Goal: Task Accomplishment & Management: Manage account settings

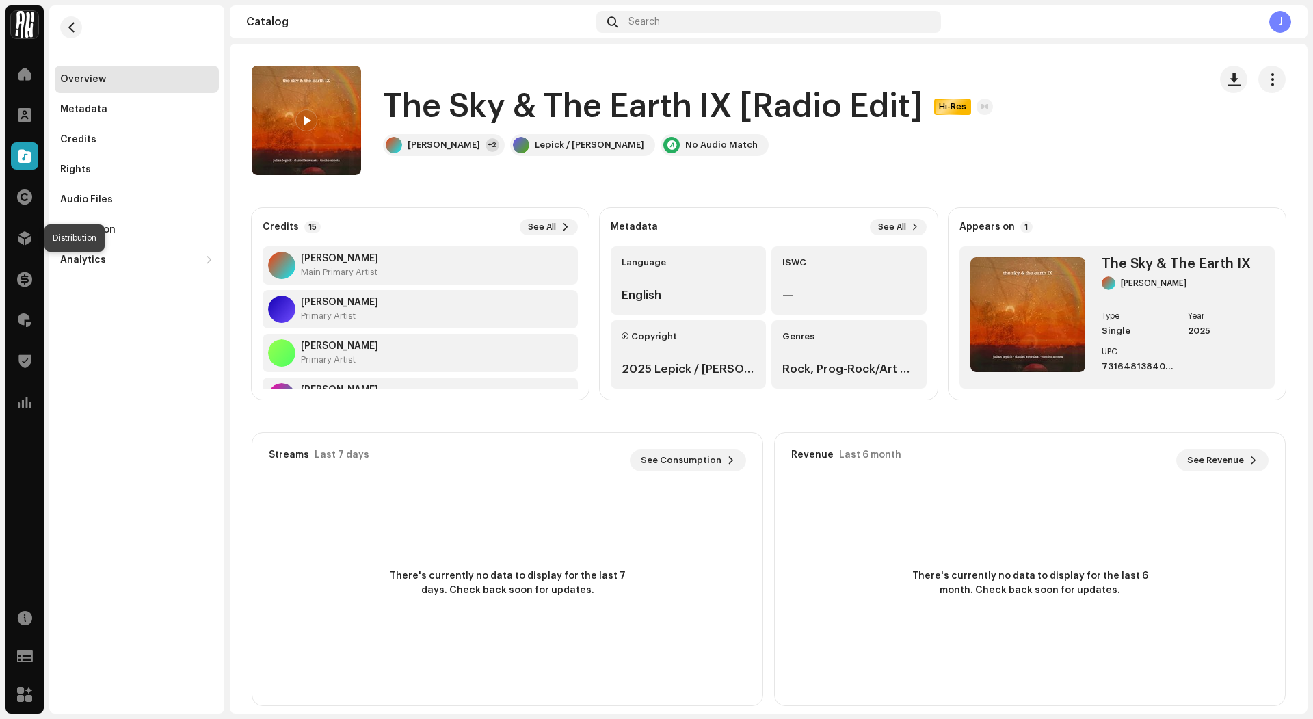
click at [24, 248] on div at bounding box center [24, 237] width 27 height 27
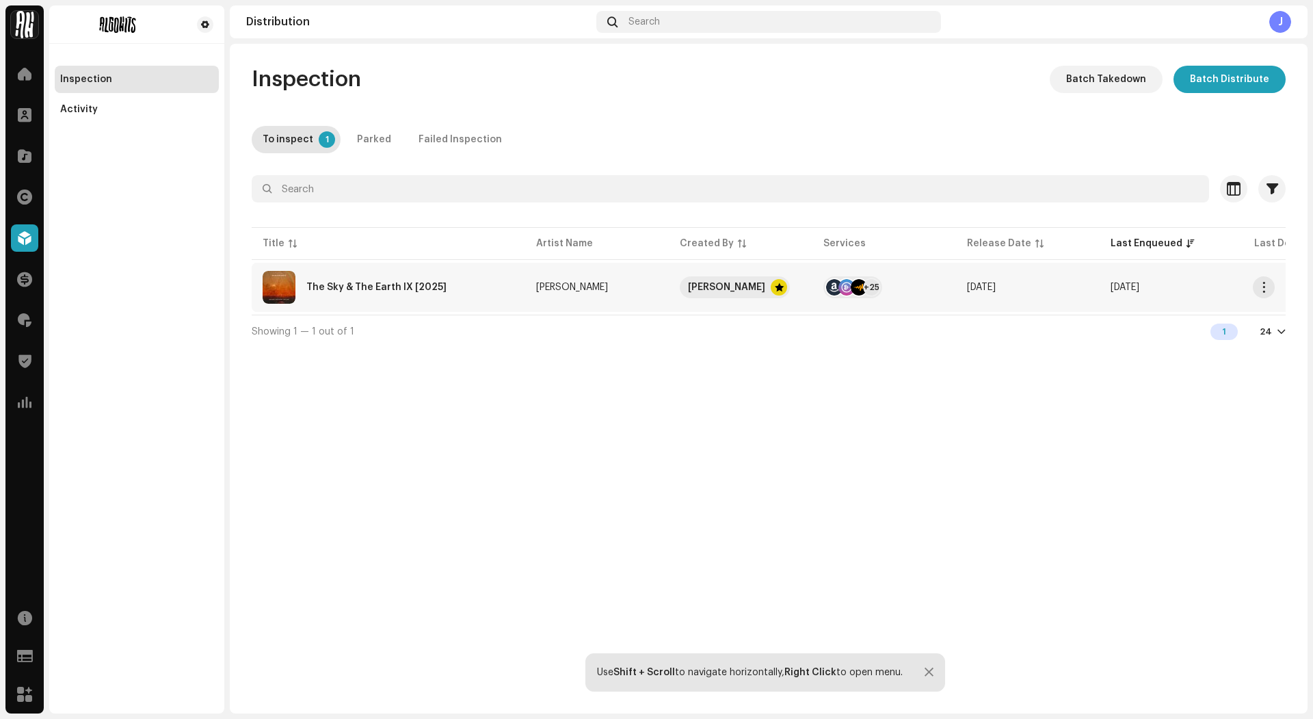
click at [460, 287] on div "The Sky & The Earth IX [2025]" at bounding box center [389, 287] width 252 height 33
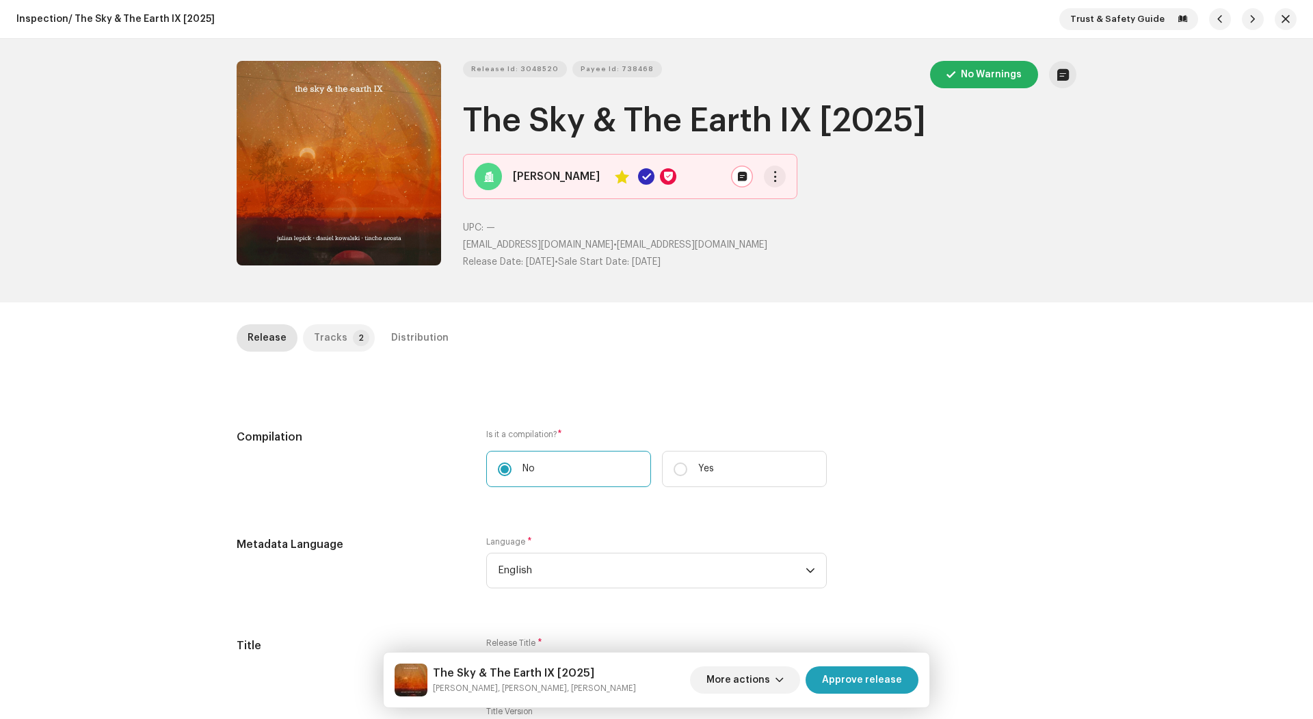
click at [317, 326] on div "Tracks" at bounding box center [331, 337] width 34 height 27
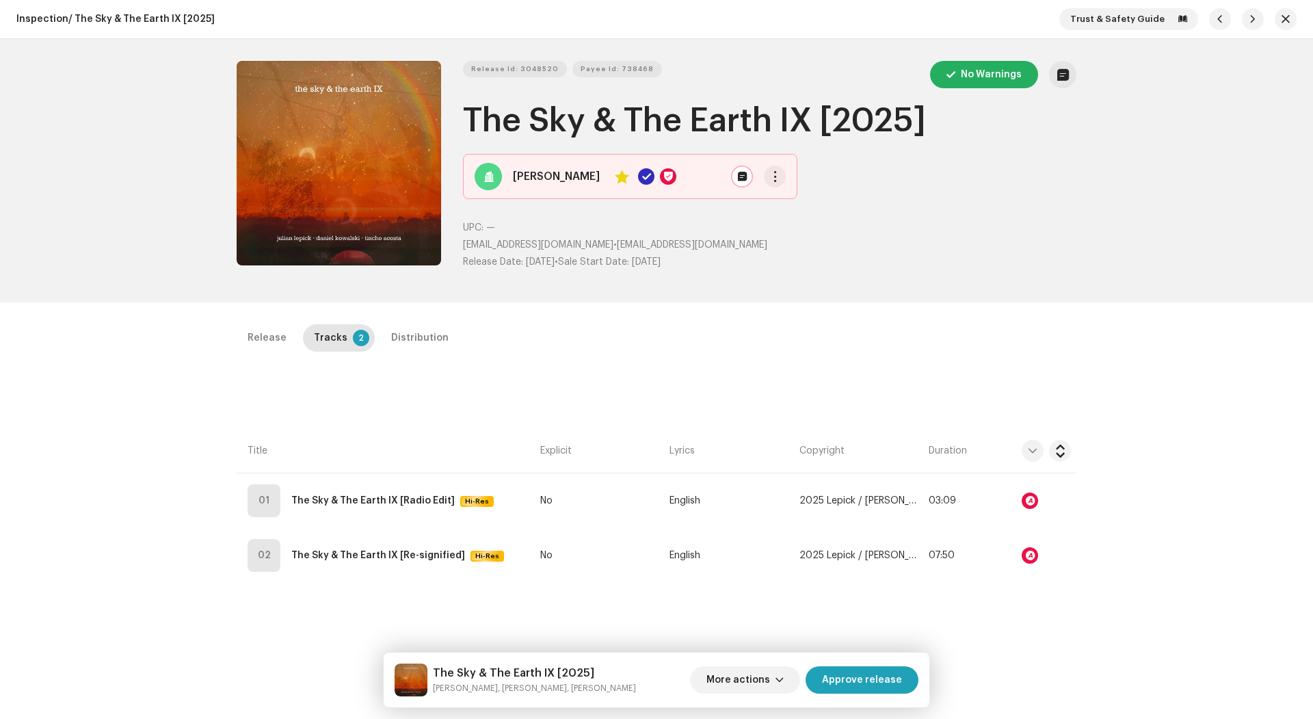
scroll to position [111, 0]
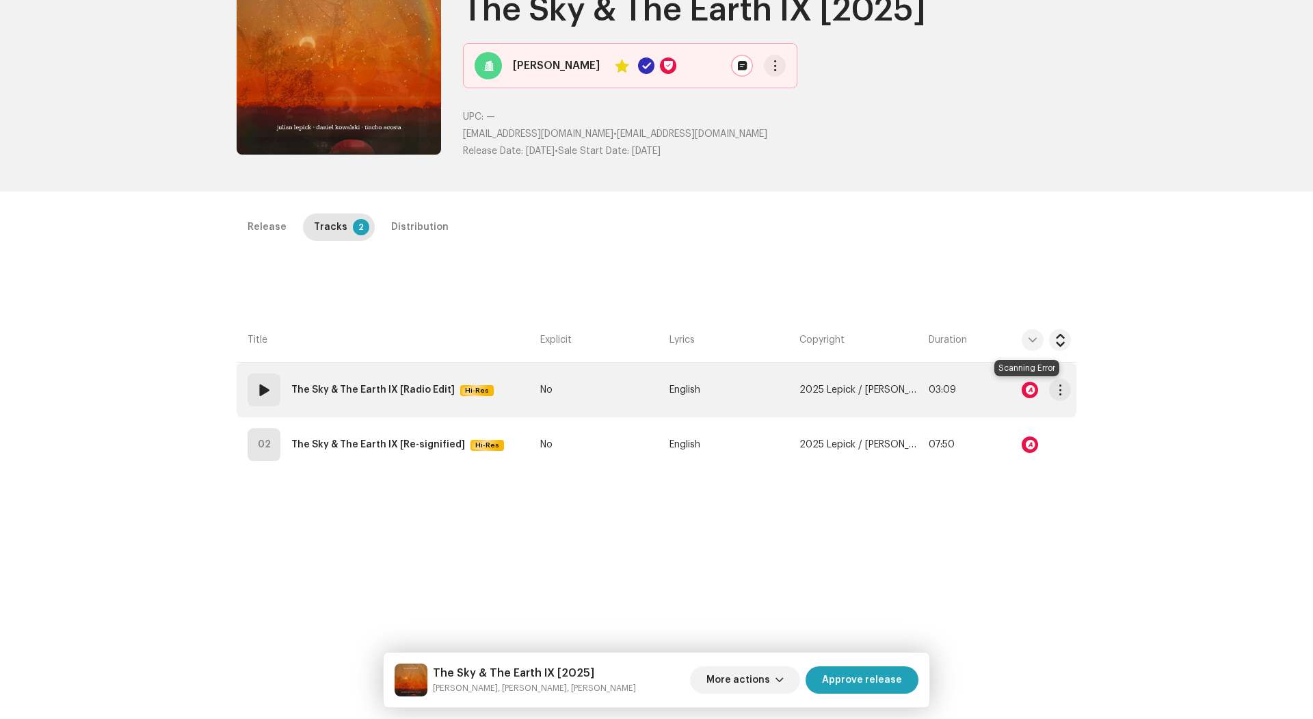
click at [1024, 392] on div at bounding box center [1030, 390] width 16 height 16
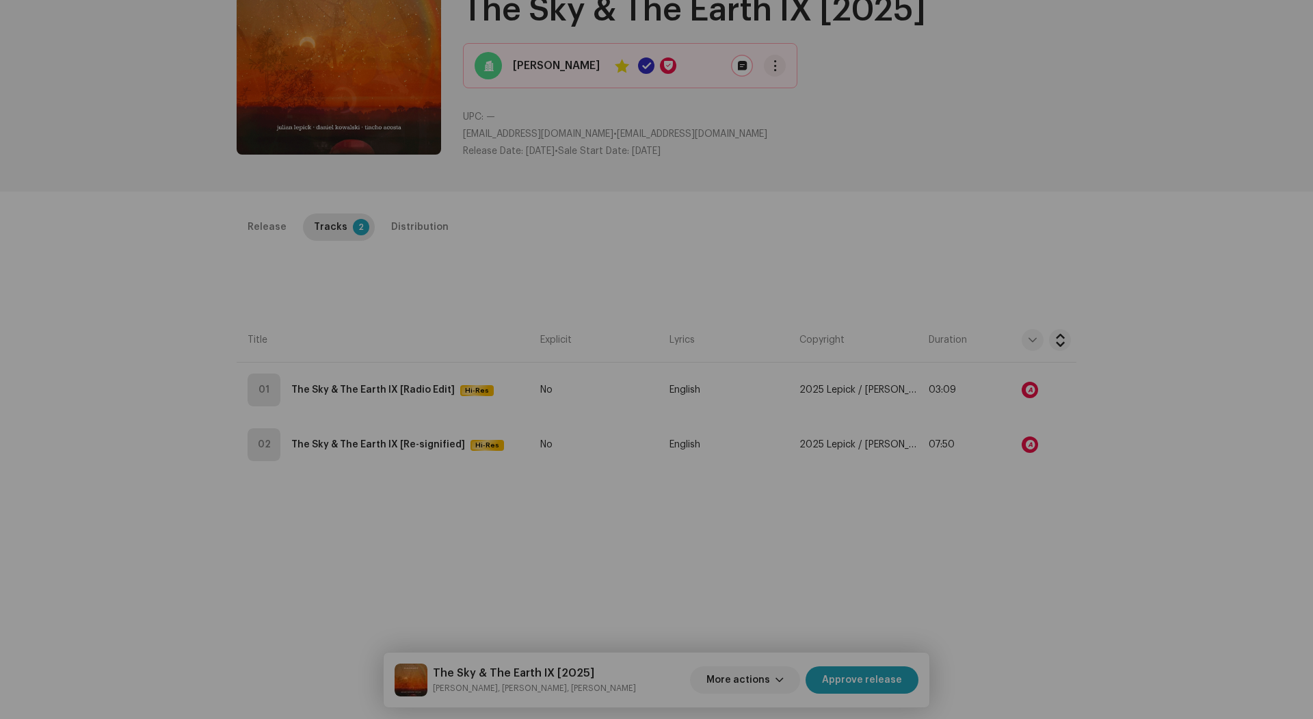
click at [898, 468] on div "Audio Recognition by AcrCloud is still processing the audio file. Do NOT approv…" at bounding box center [656, 359] width 1313 height 719
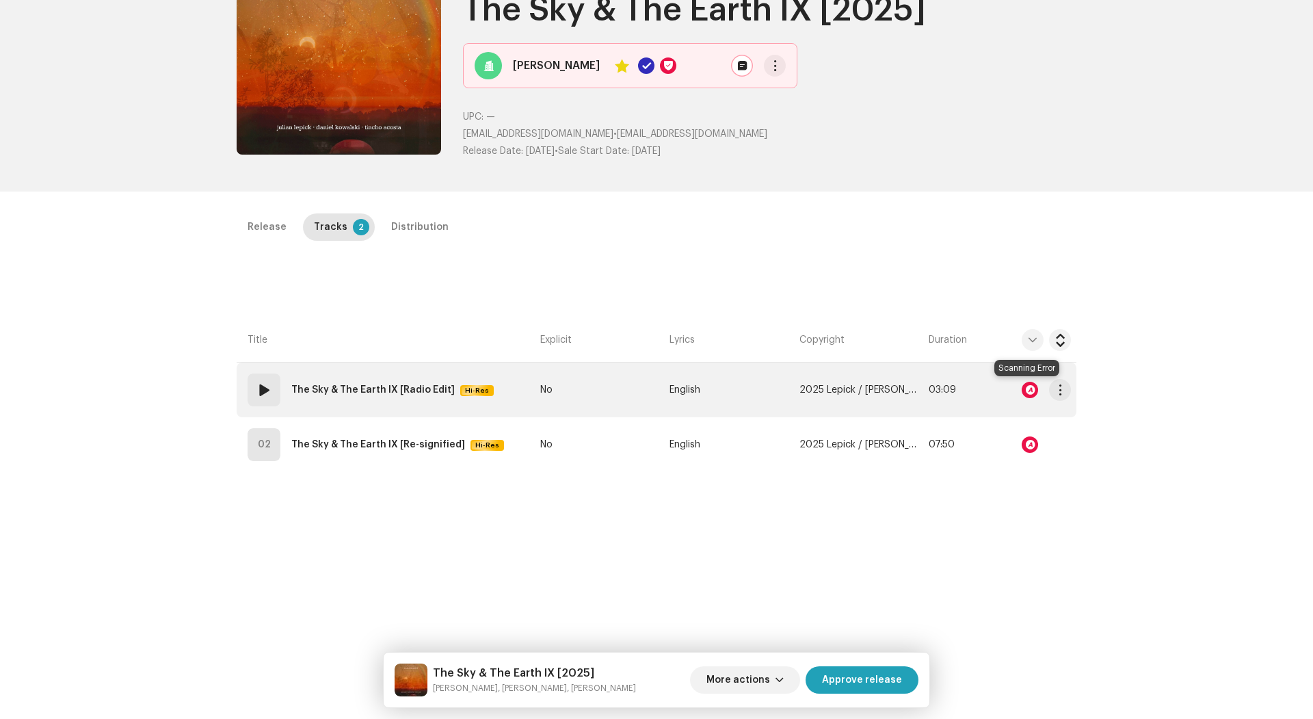
click at [1022, 393] on div at bounding box center [1030, 390] width 16 height 16
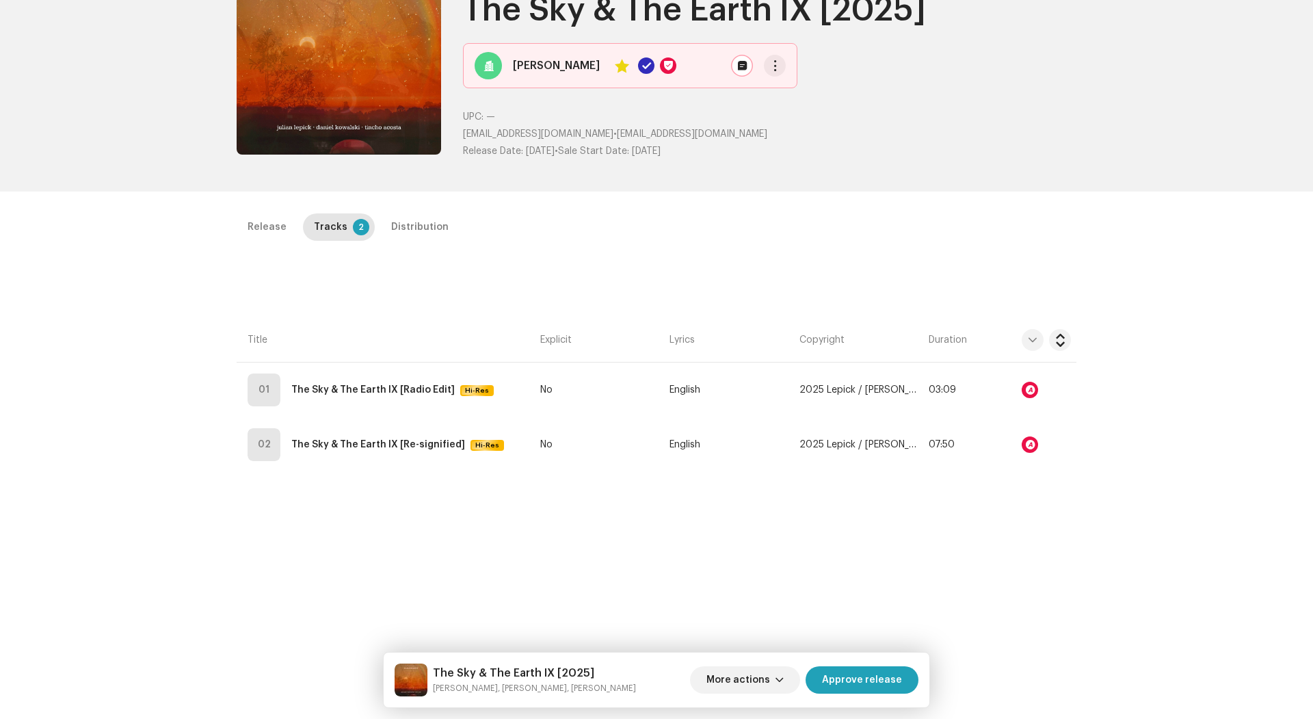
click at [701, 490] on div "Audio Recognition by AcrCloud is still processing the audio file. Do NOT approv…" at bounding box center [656, 359] width 1313 height 719
click at [393, 226] on div "Distribution" at bounding box center [419, 226] width 57 height 27
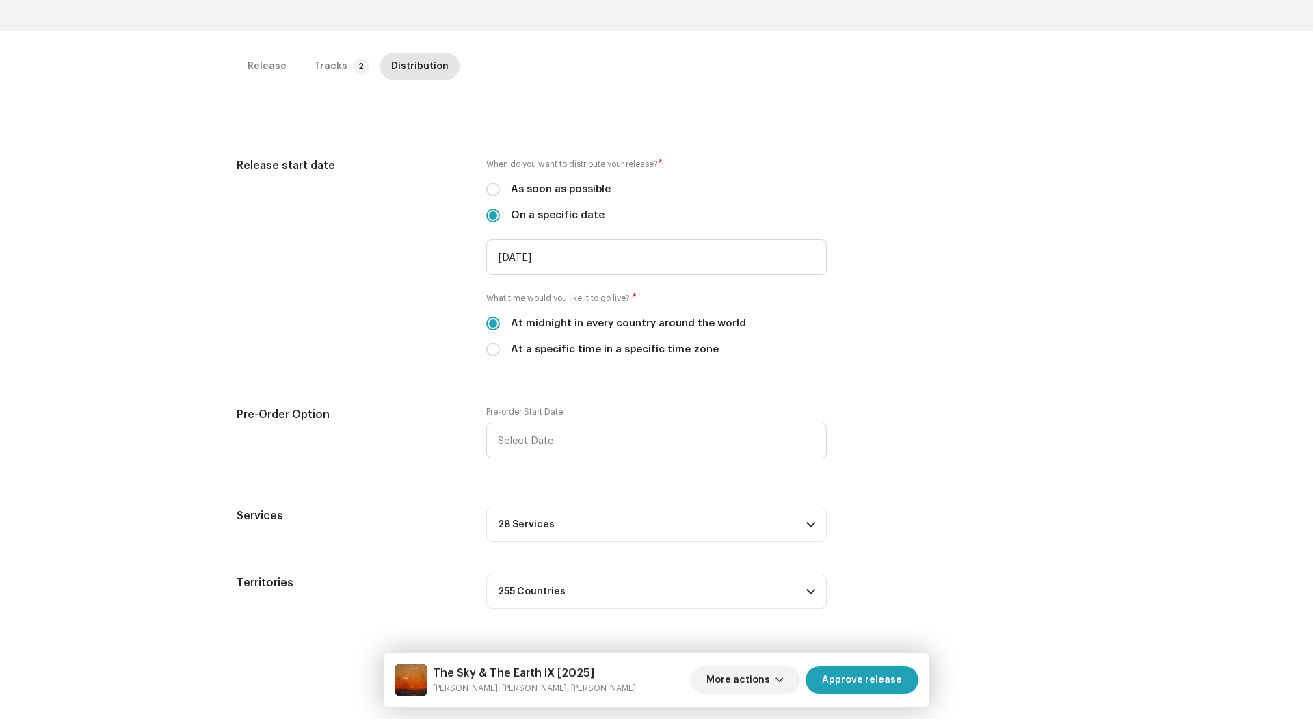
scroll to position [323, 0]
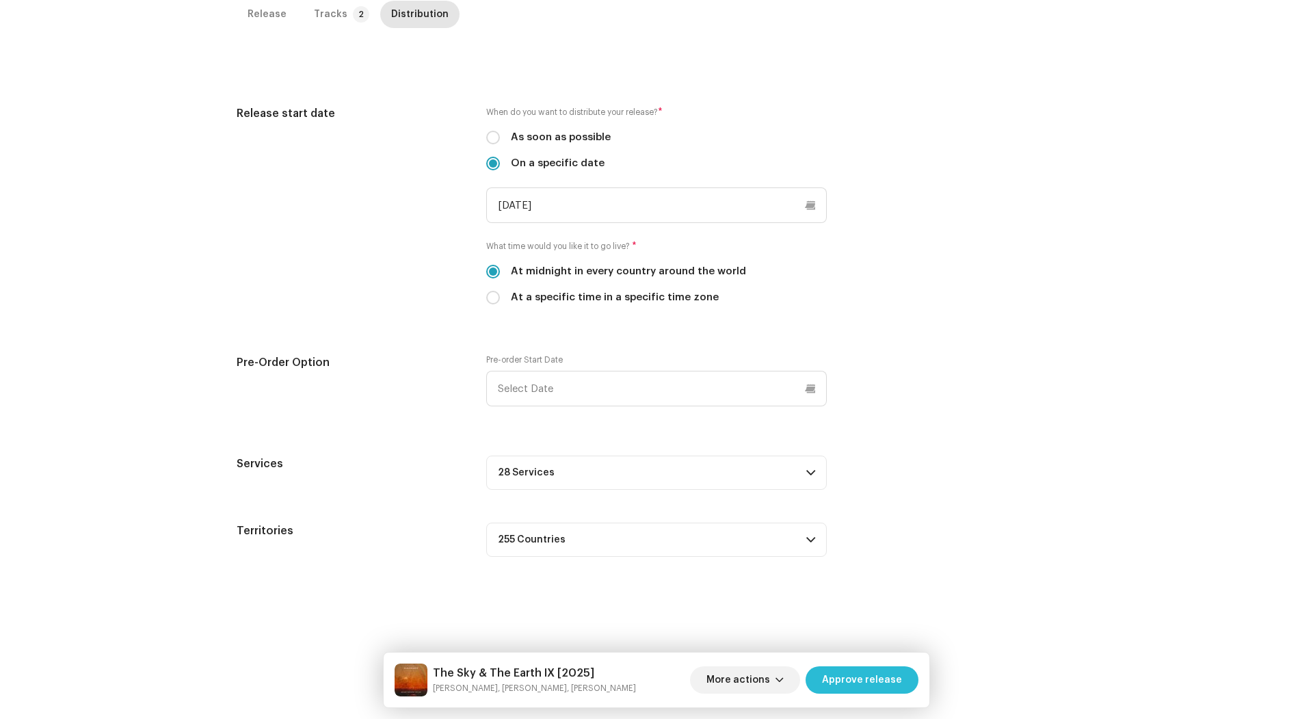
click at [842, 680] on span "Approve release" at bounding box center [862, 679] width 80 height 27
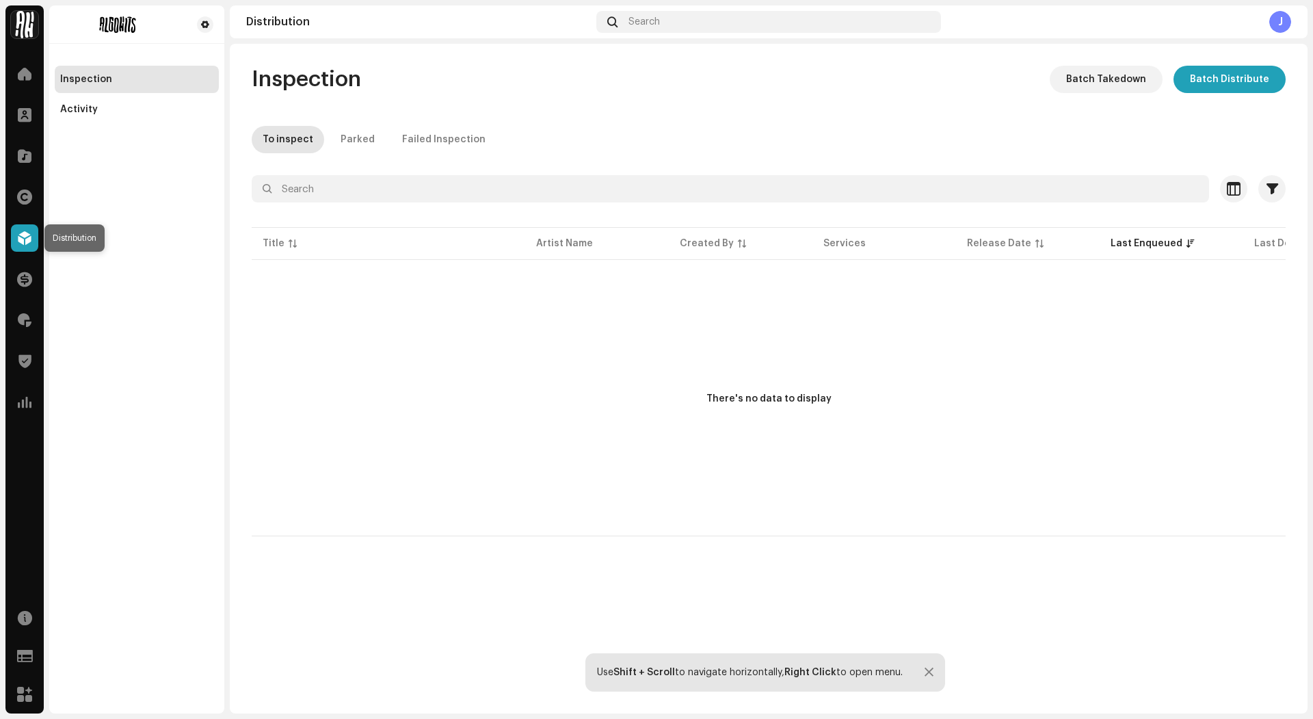
click at [27, 241] on span at bounding box center [25, 238] width 14 height 11
click at [112, 107] on div "Activity" at bounding box center [136, 109] width 153 height 11
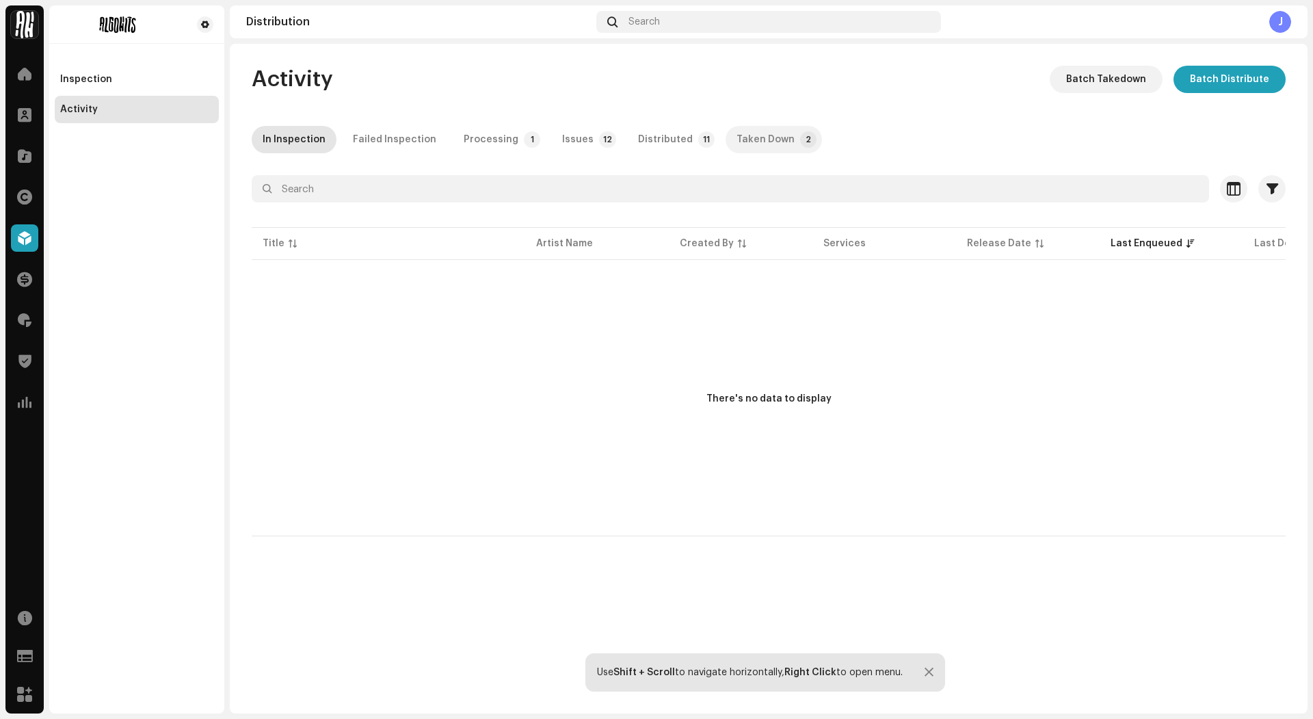
click at [748, 145] on div "Taken Down" at bounding box center [766, 139] width 58 height 27
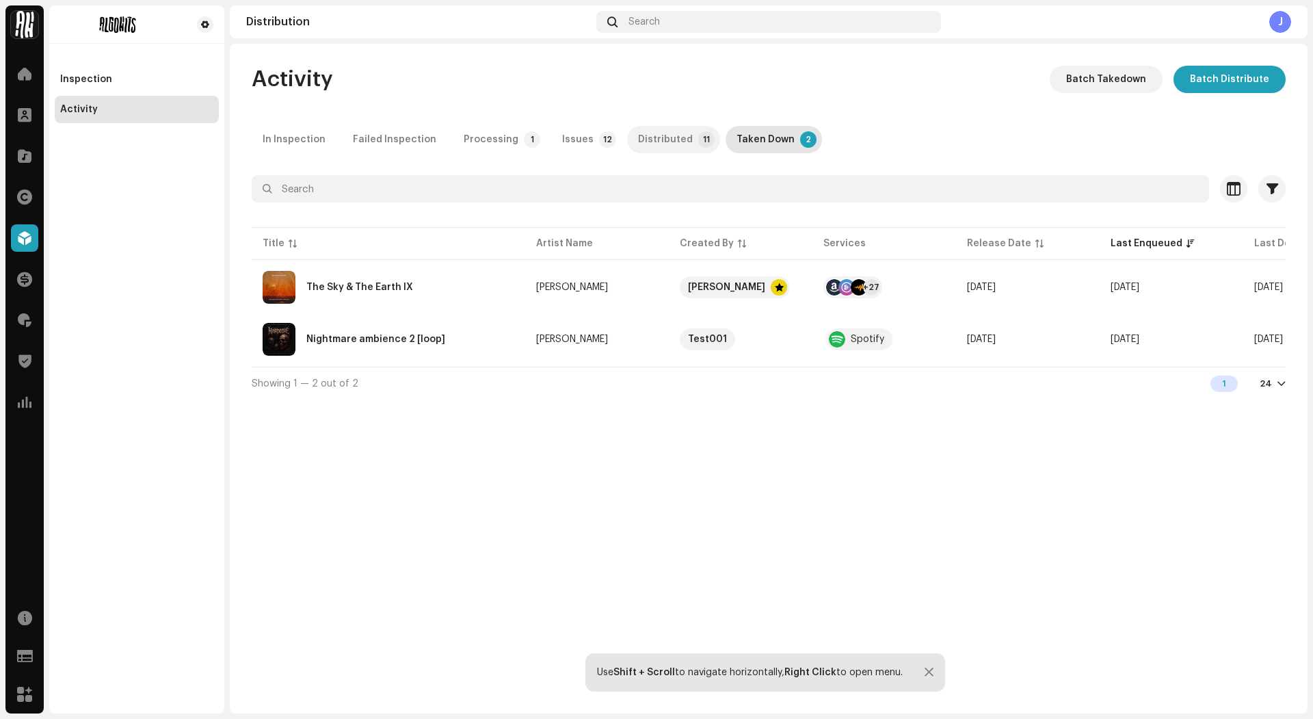
click at [663, 139] on div "Distributed" at bounding box center [665, 139] width 55 height 27
click at [510, 137] on p-tab "Processing 1" at bounding box center [499, 139] width 93 height 27
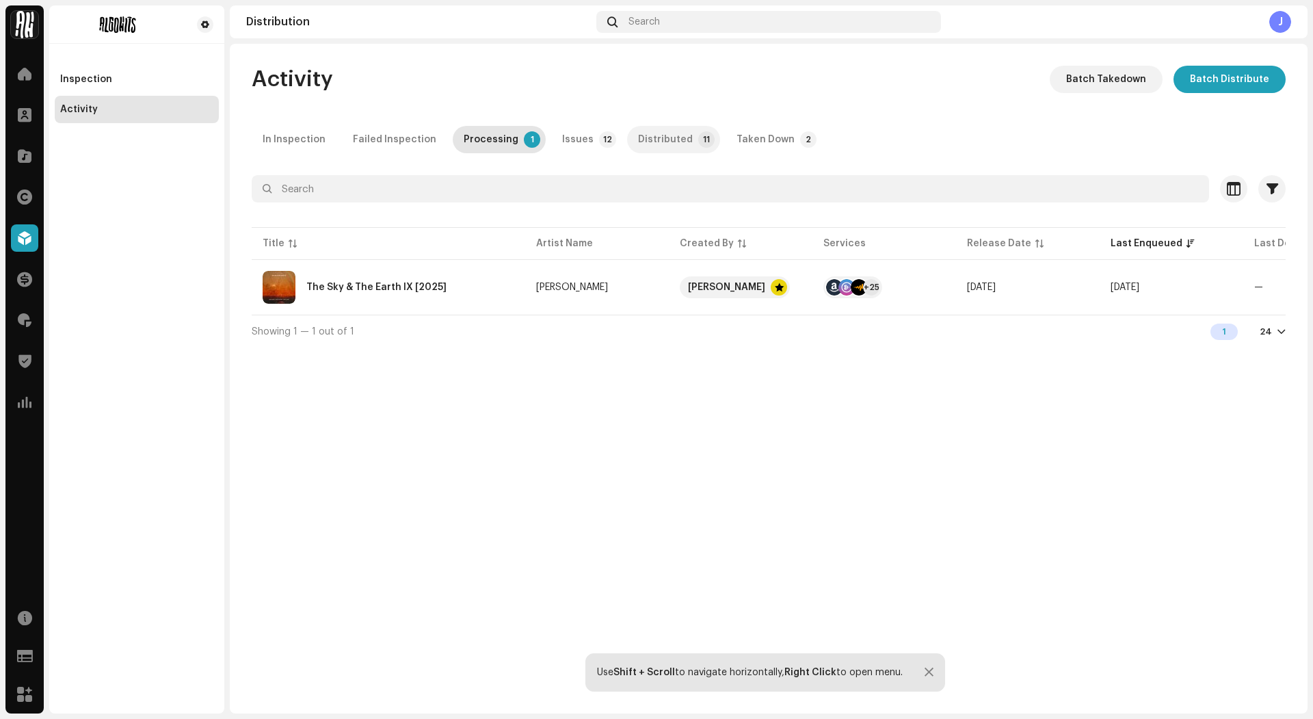
click at [668, 137] on div "Distributed" at bounding box center [665, 139] width 55 height 27
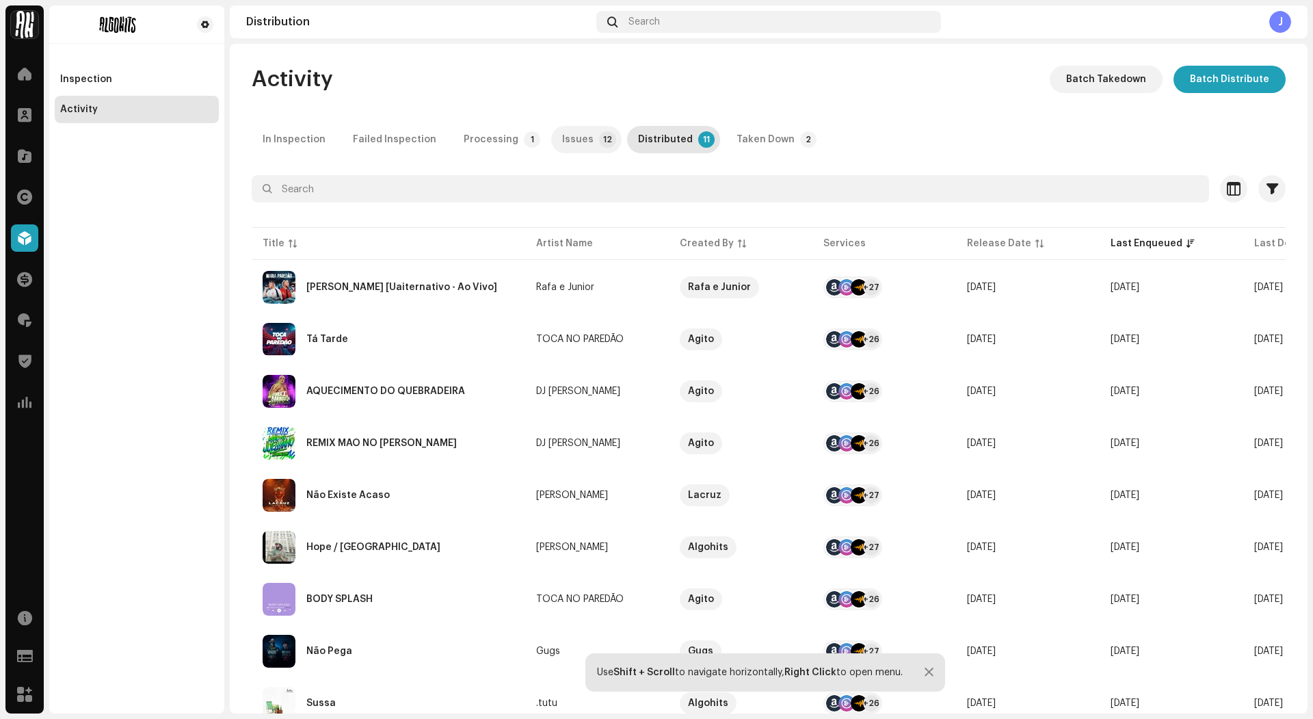
click at [575, 135] on div "Issues" at bounding box center [577, 139] width 31 height 27
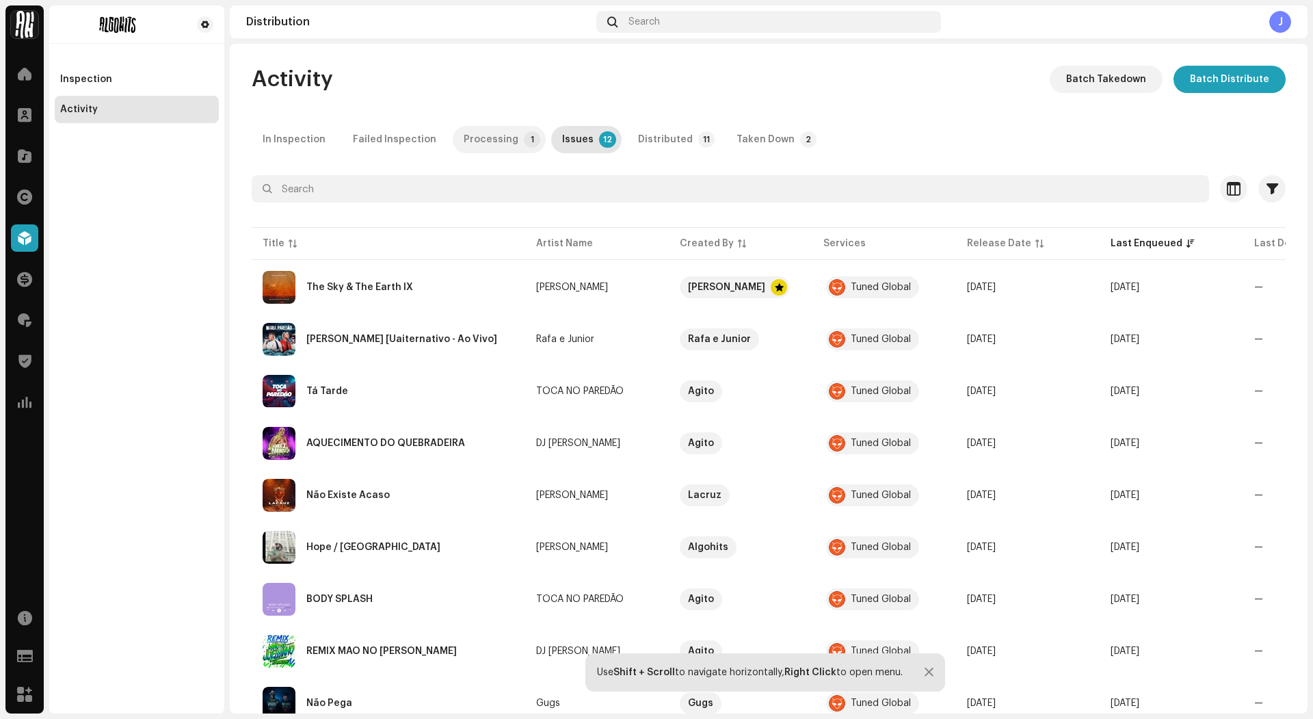
click at [488, 144] on div "Processing" at bounding box center [491, 139] width 55 height 27
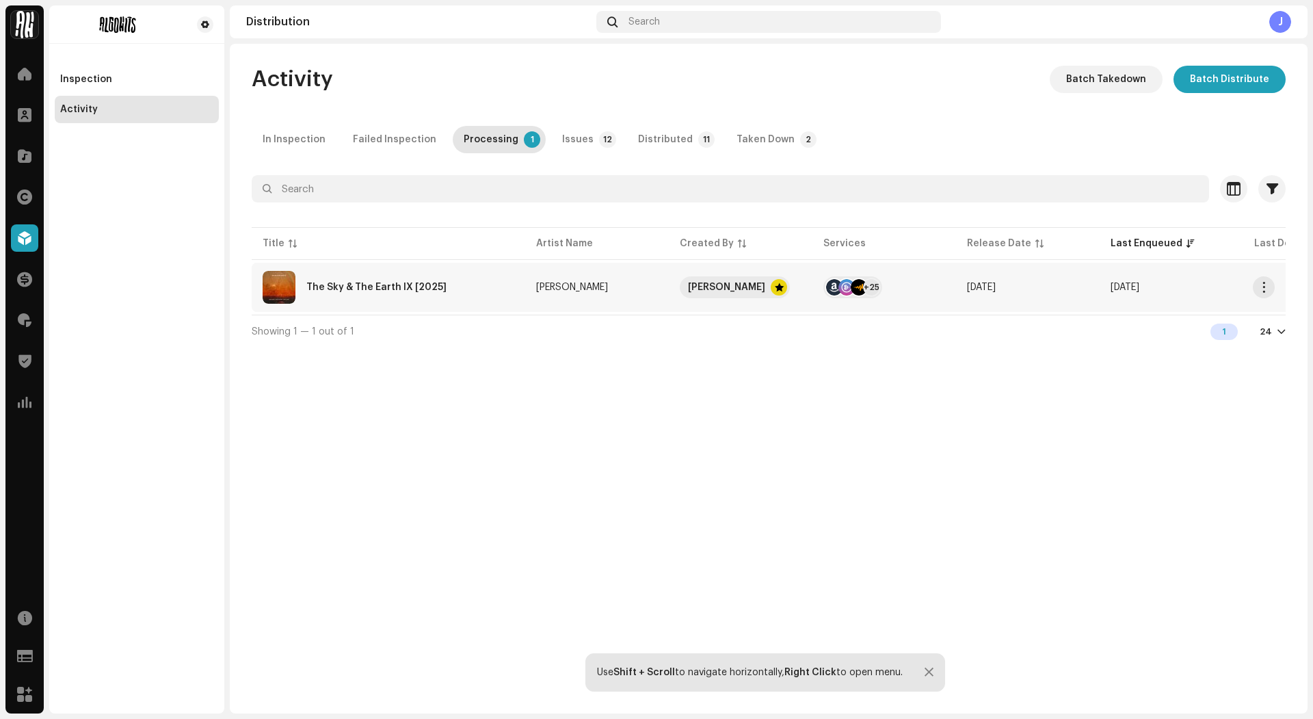
click at [481, 276] on div "The Sky & The Earth IX [2025]" at bounding box center [389, 287] width 252 height 33
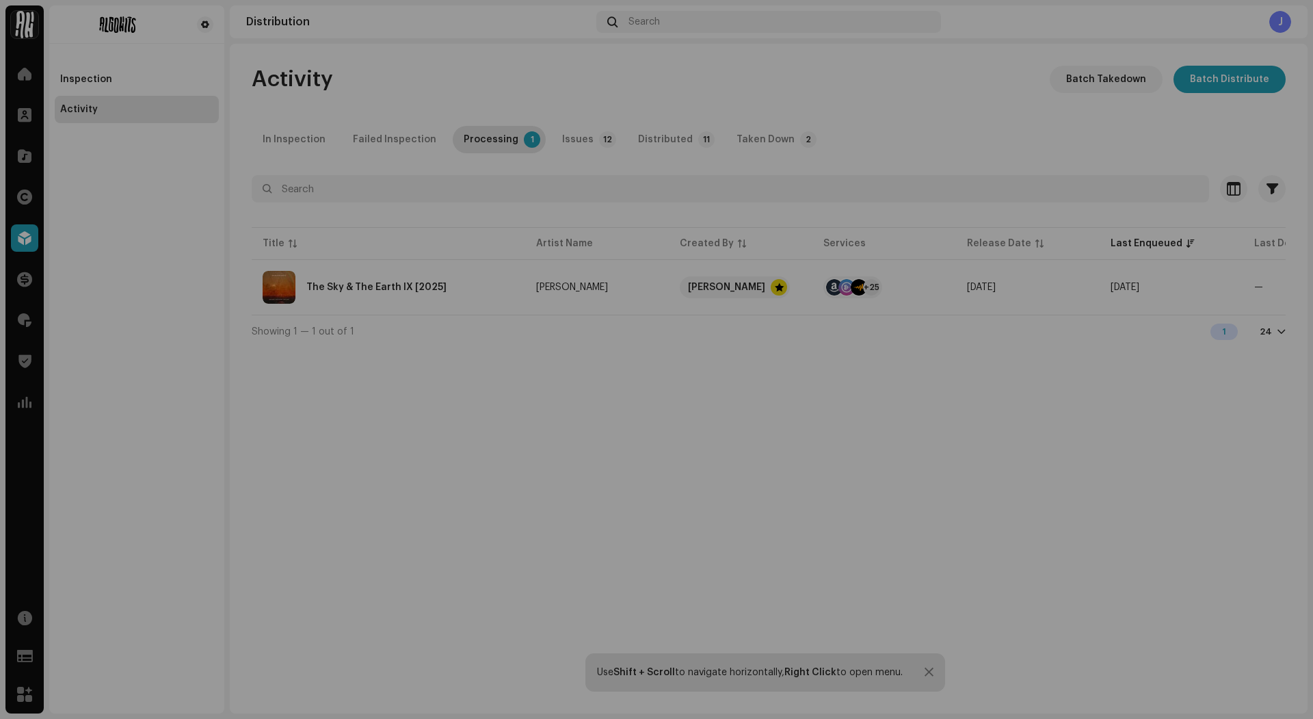
drag, startPoint x: 1107, startPoint y: 460, endPoint x: 1107, endPoint y: 469, distance: 8.9
click at [1107, 460] on div "The Sky & The Earth IX [2025] Julian Lepick Service Last Enqueued Last Delivere…" at bounding box center [656, 359] width 1313 height 719
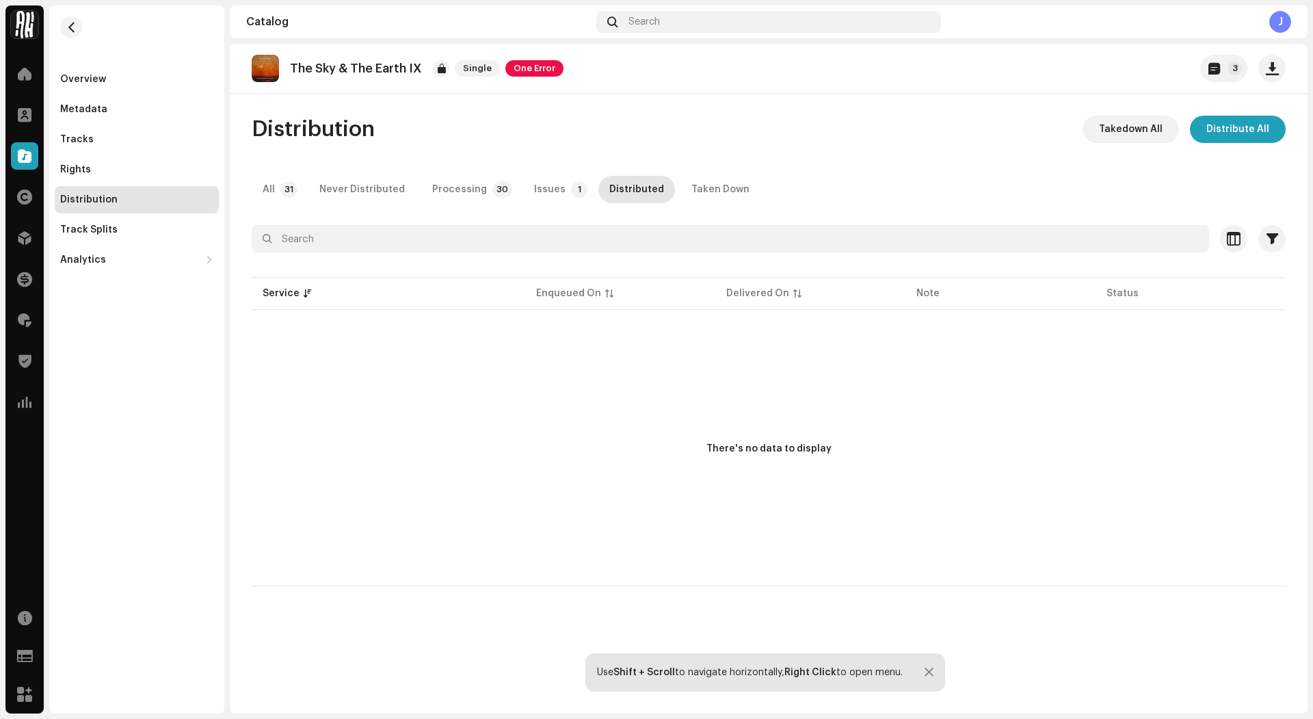
click at [726, 128] on div "Distribution Takedown All Distribute All" at bounding box center [769, 129] width 1034 height 27
click at [107, 105] on div "Metadata" at bounding box center [136, 109] width 153 height 11
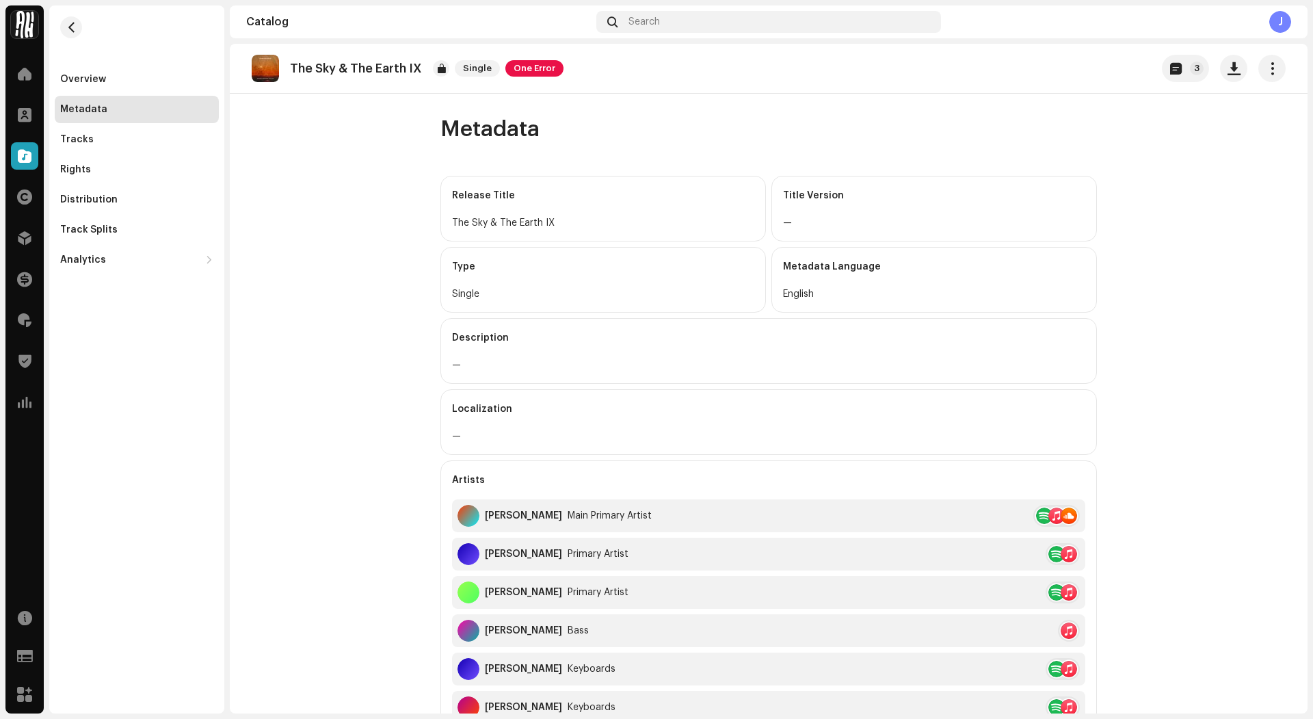
click at [307, 258] on catalog-releases-details-metadata "The Sky & The Earth IX Single One Error 3 Metadata Release Title The Sky & The …" at bounding box center [769, 673] width 1078 height 1259
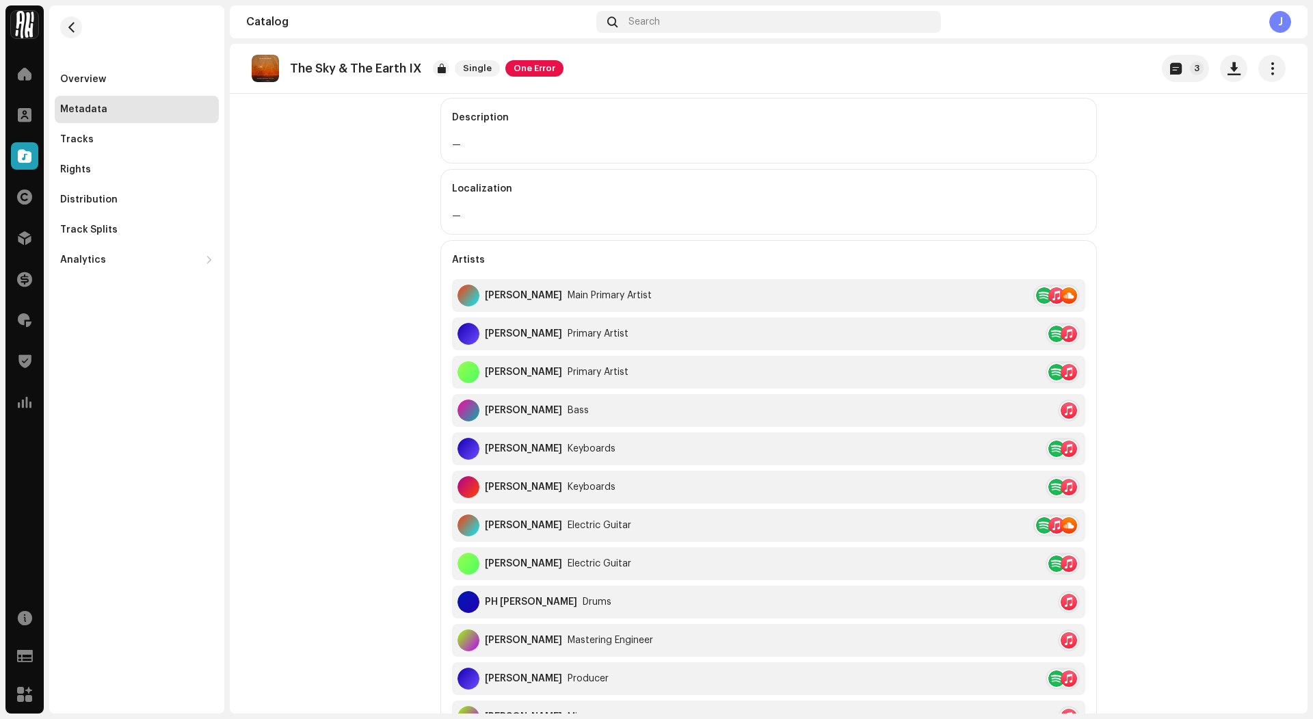
scroll to position [585, 0]
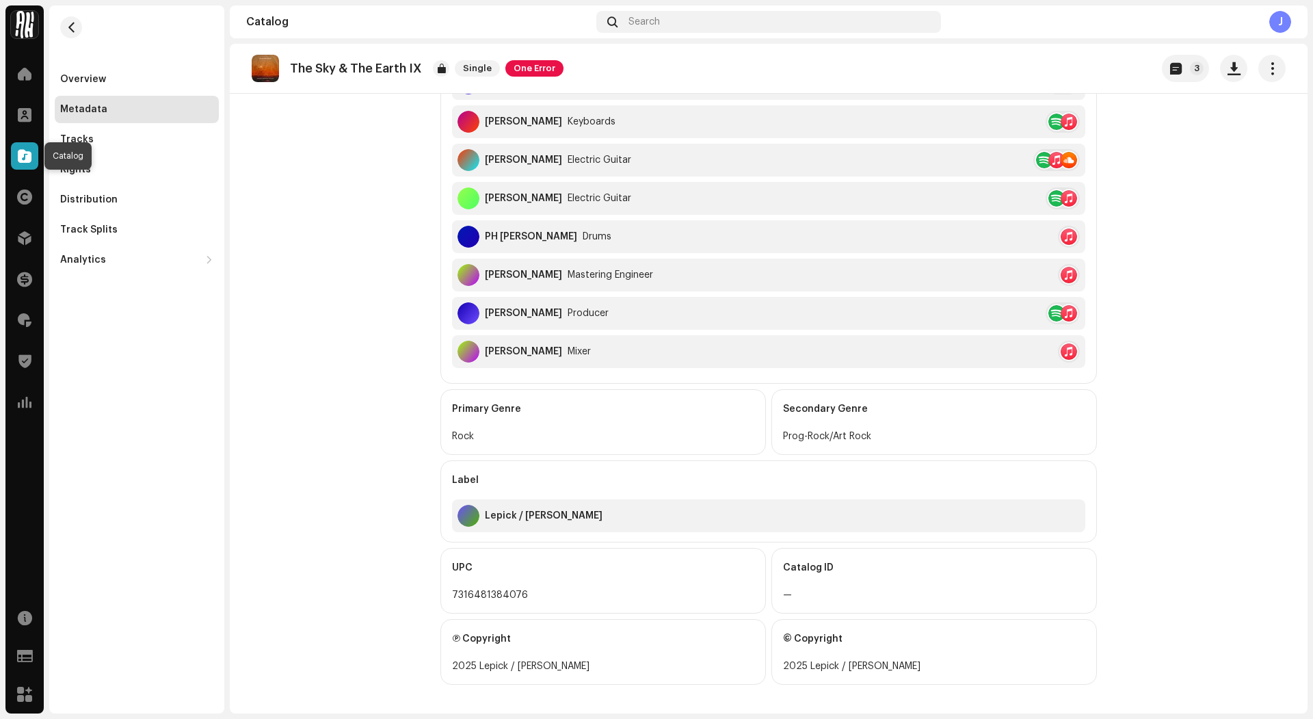
click at [29, 161] on span at bounding box center [25, 155] width 14 height 11
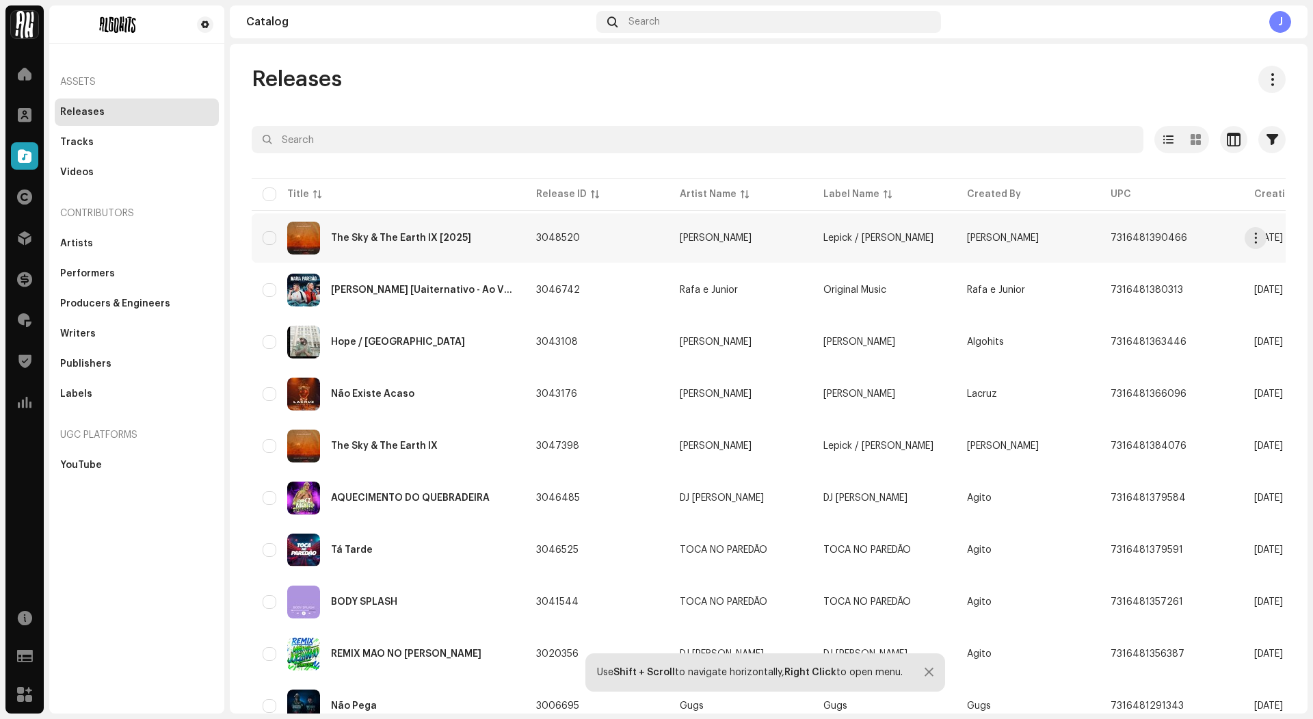
click at [389, 235] on div "The Sky & The Earth IX [2025]" at bounding box center [401, 238] width 140 height 10
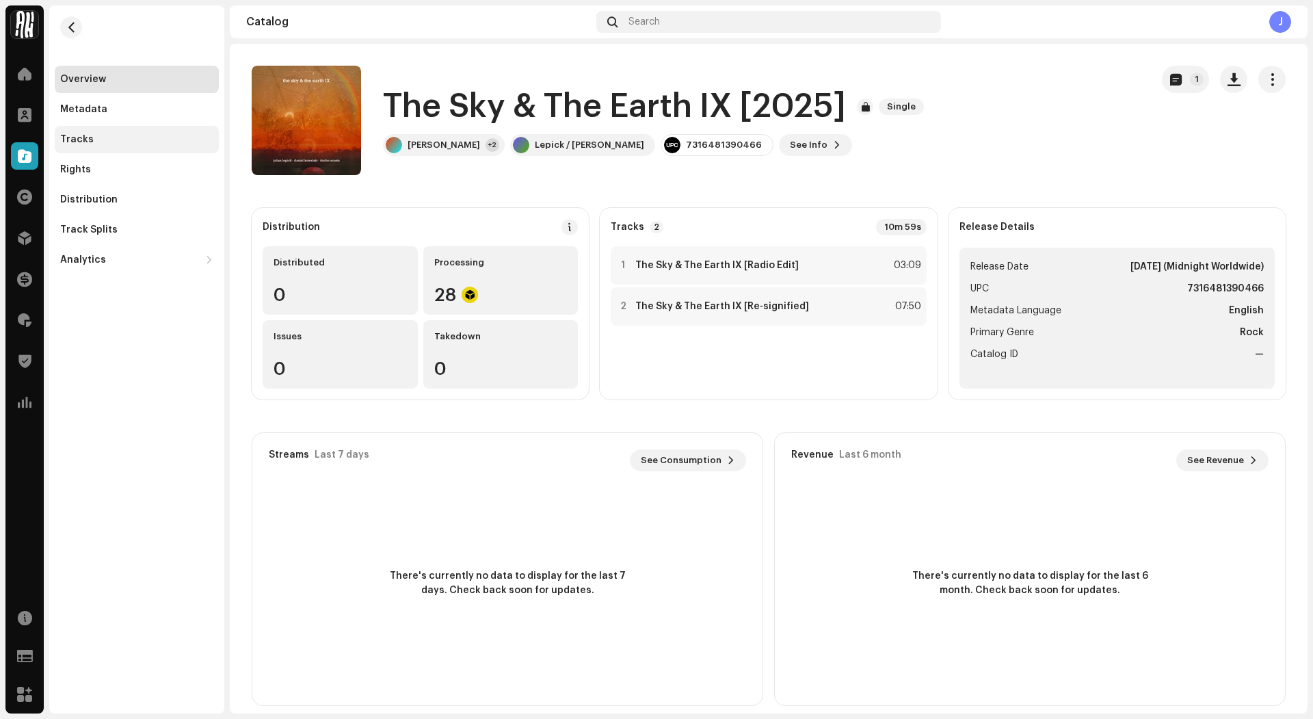
click at [164, 126] on div "Tracks" at bounding box center [137, 139] width 164 height 27
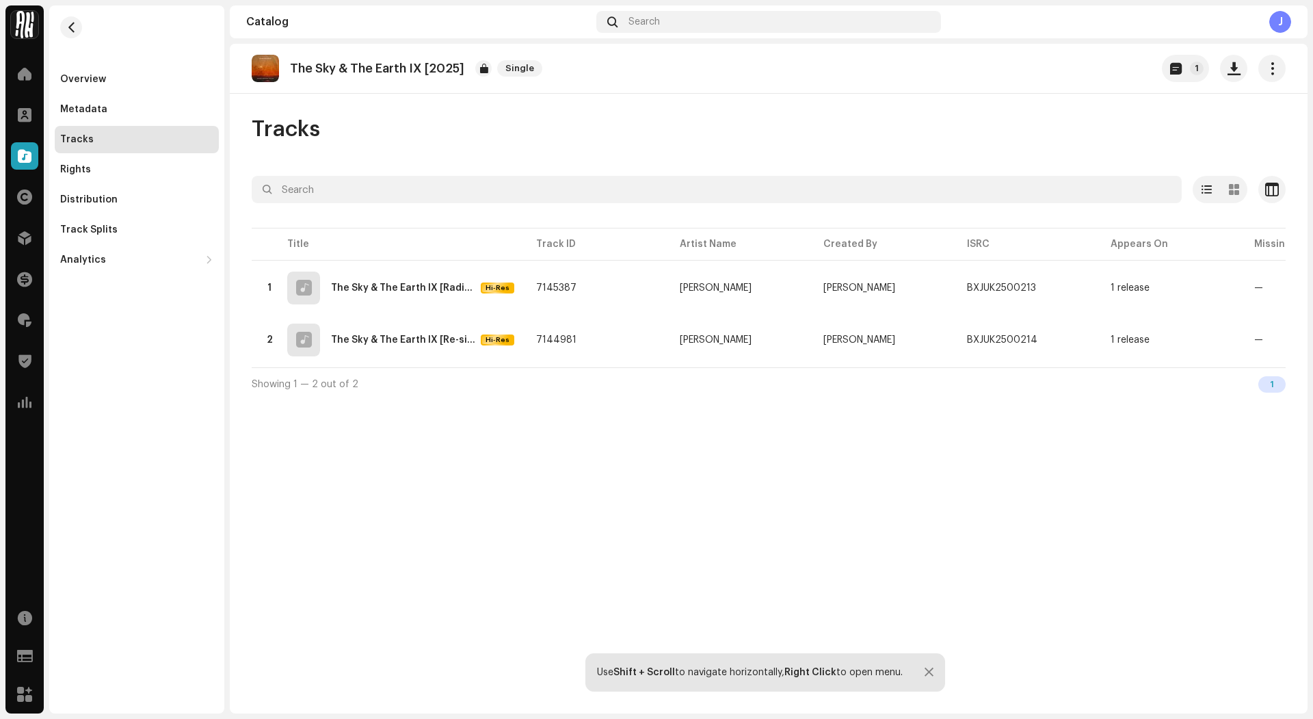
scroll to position [0, 245]
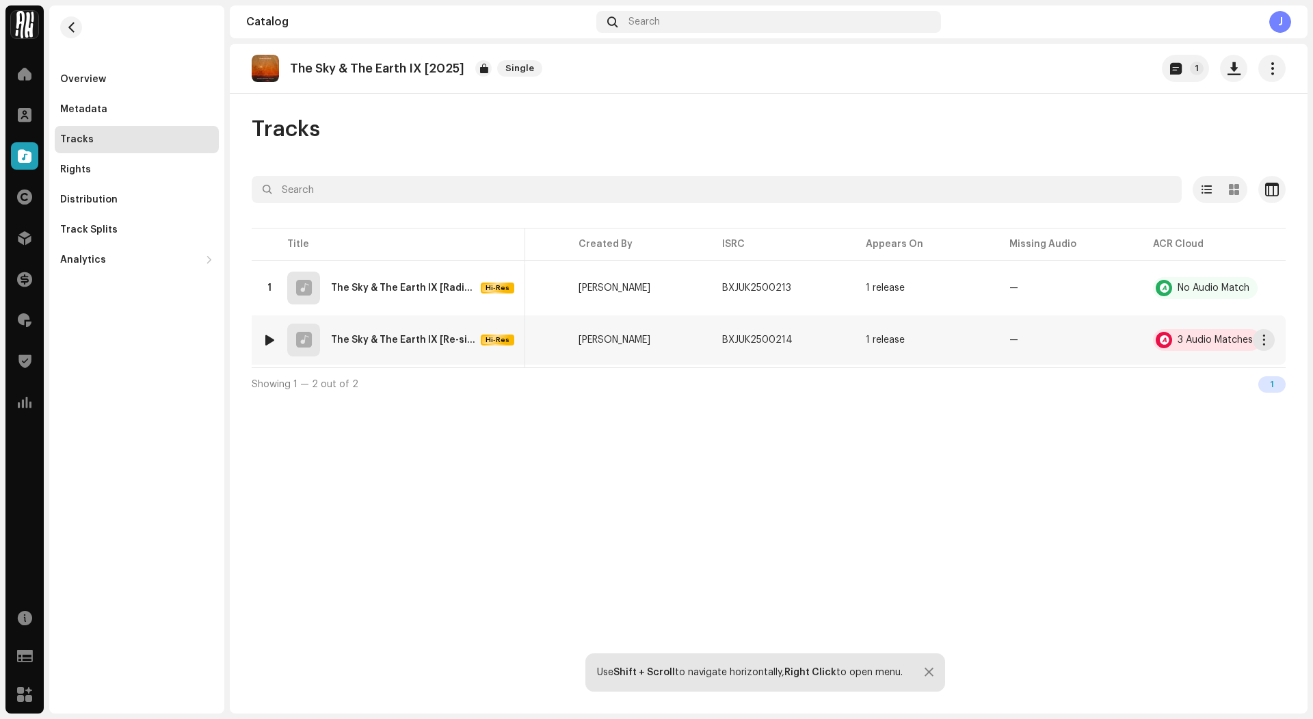
click at [1193, 337] on div "3 Audio Matches" at bounding box center [1215, 340] width 75 height 10
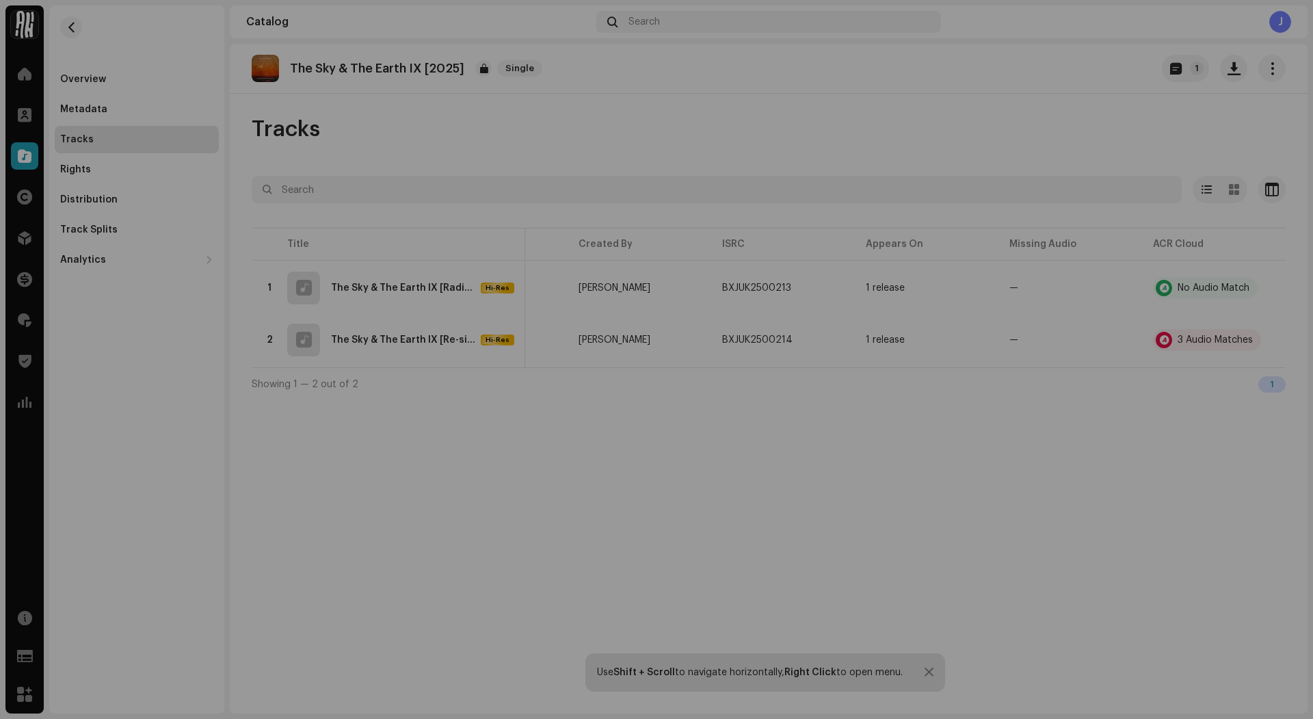
click at [895, 422] on div "Audio Recognition by Remix/Sample 3 Speech ! All results require review/listeni…" at bounding box center [656, 359] width 1313 height 719
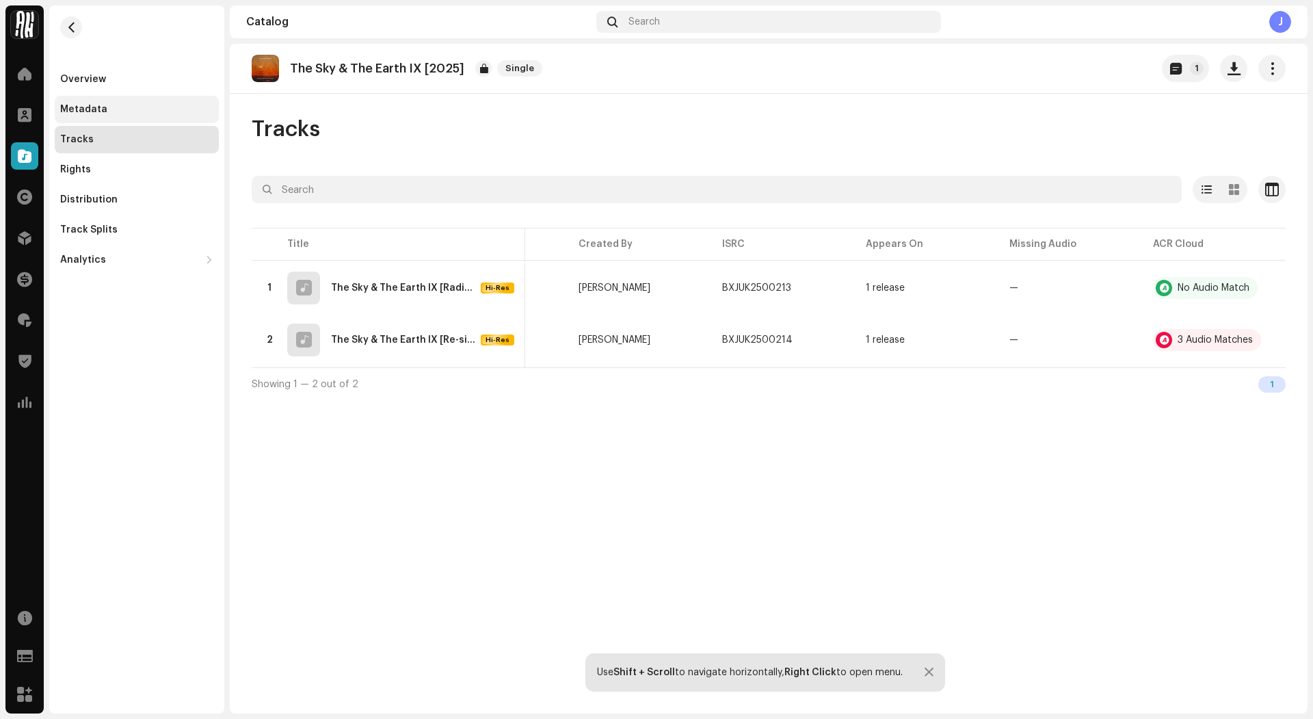
click at [90, 113] on div "Metadata" at bounding box center [83, 109] width 47 height 11
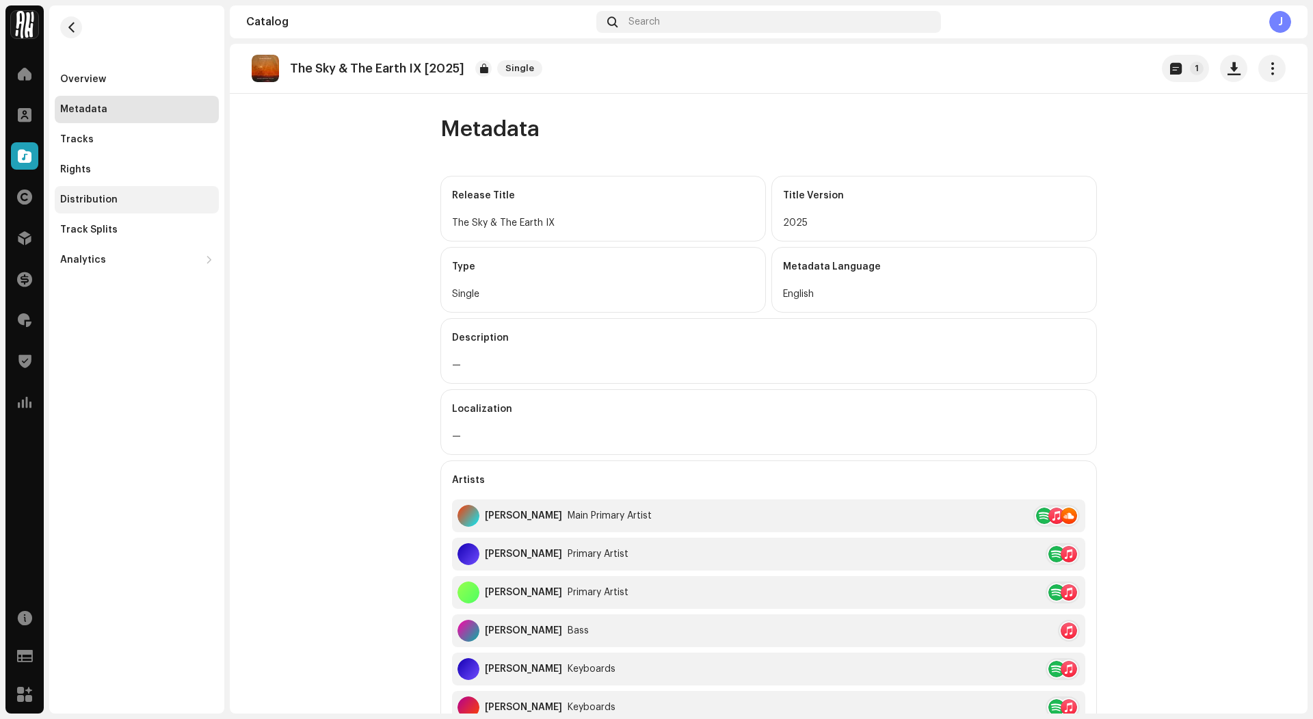
click at [86, 206] on div "Distribution" at bounding box center [137, 199] width 164 height 27
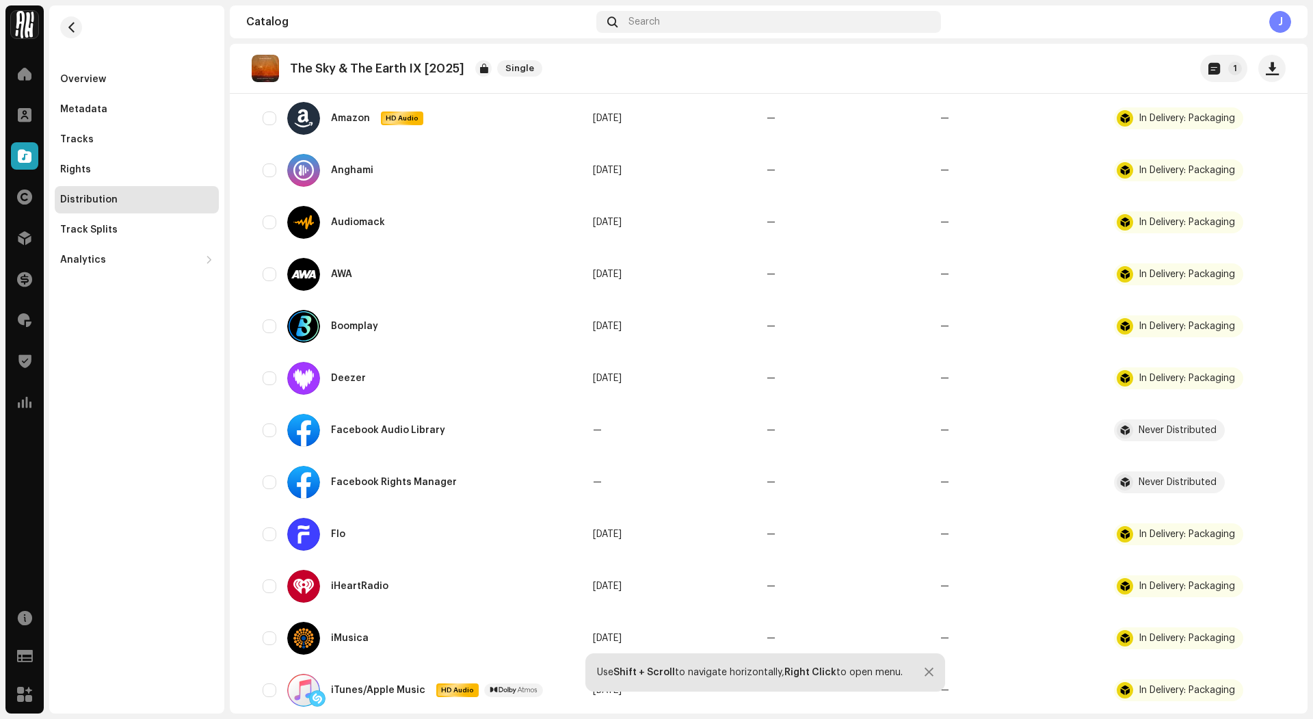
scroll to position [220, 0]
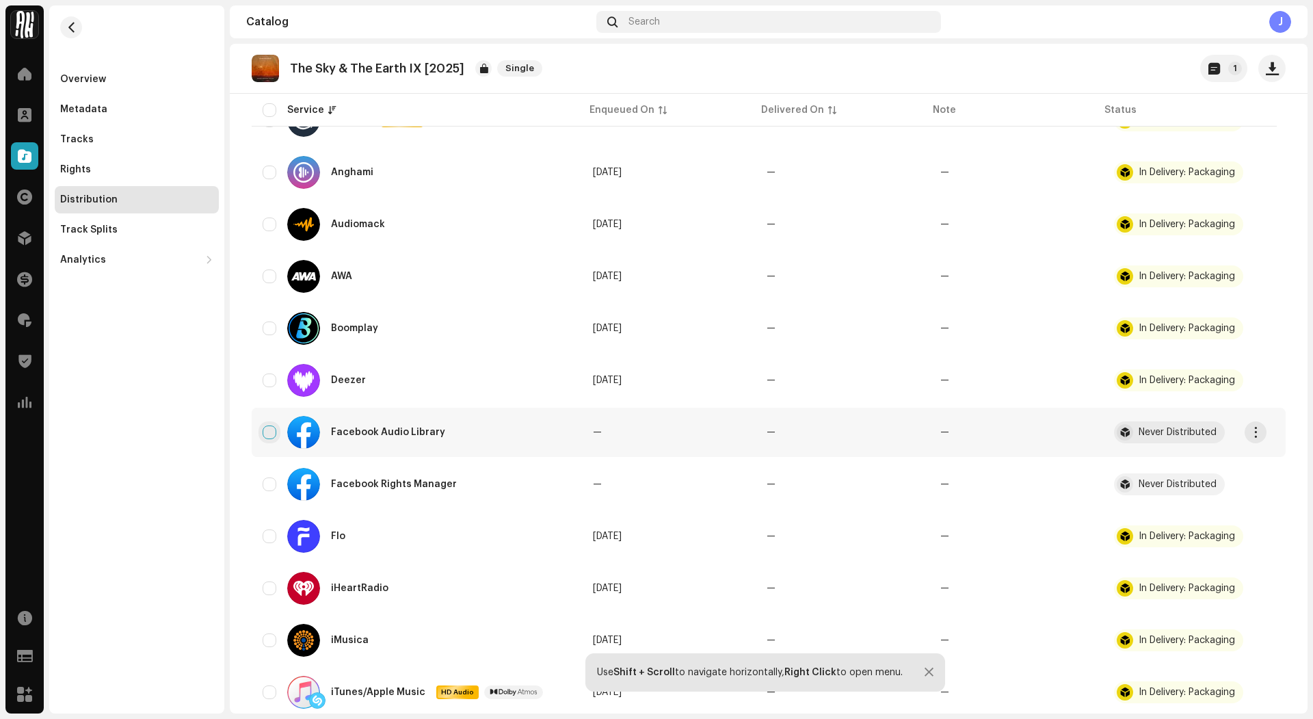
click at [274, 427] on input "checkbox" at bounding box center [270, 432] width 14 height 14
checkbox input "true"
click at [267, 484] on input "Row Unselected" at bounding box center [270, 484] width 14 height 14
checkbox input "true"
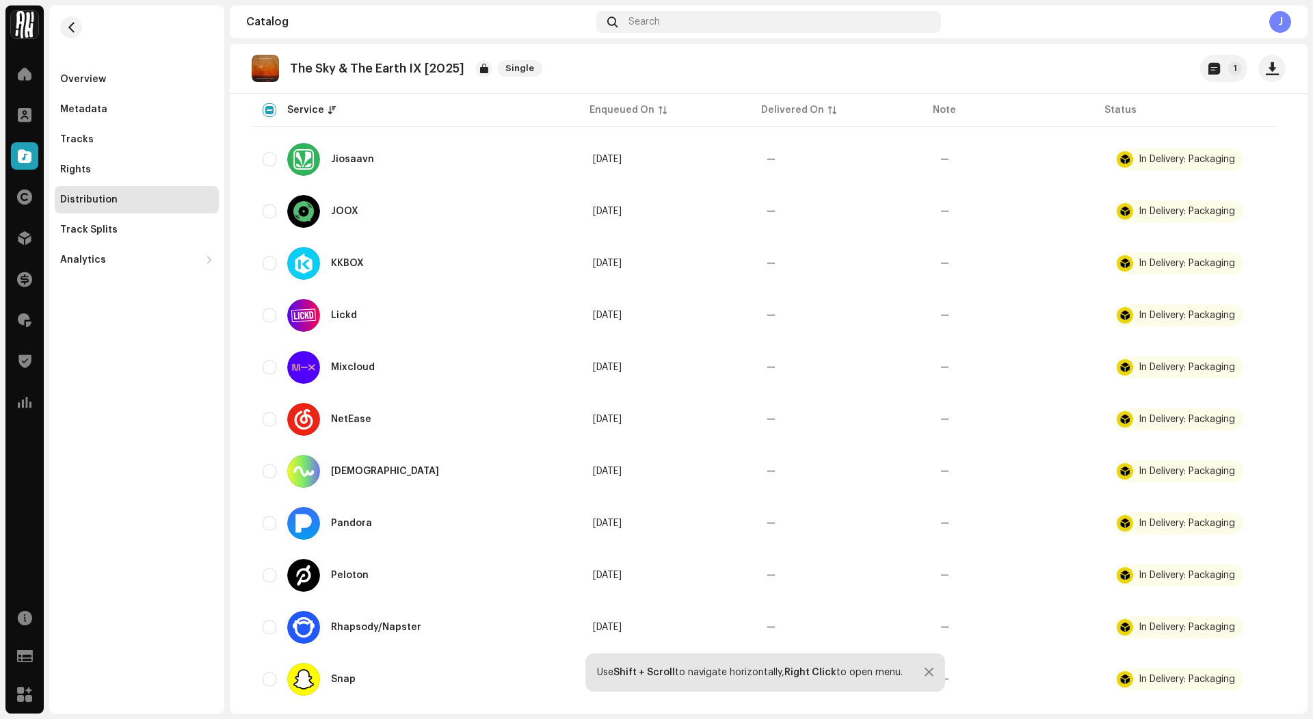
scroll to position [1247, 0]
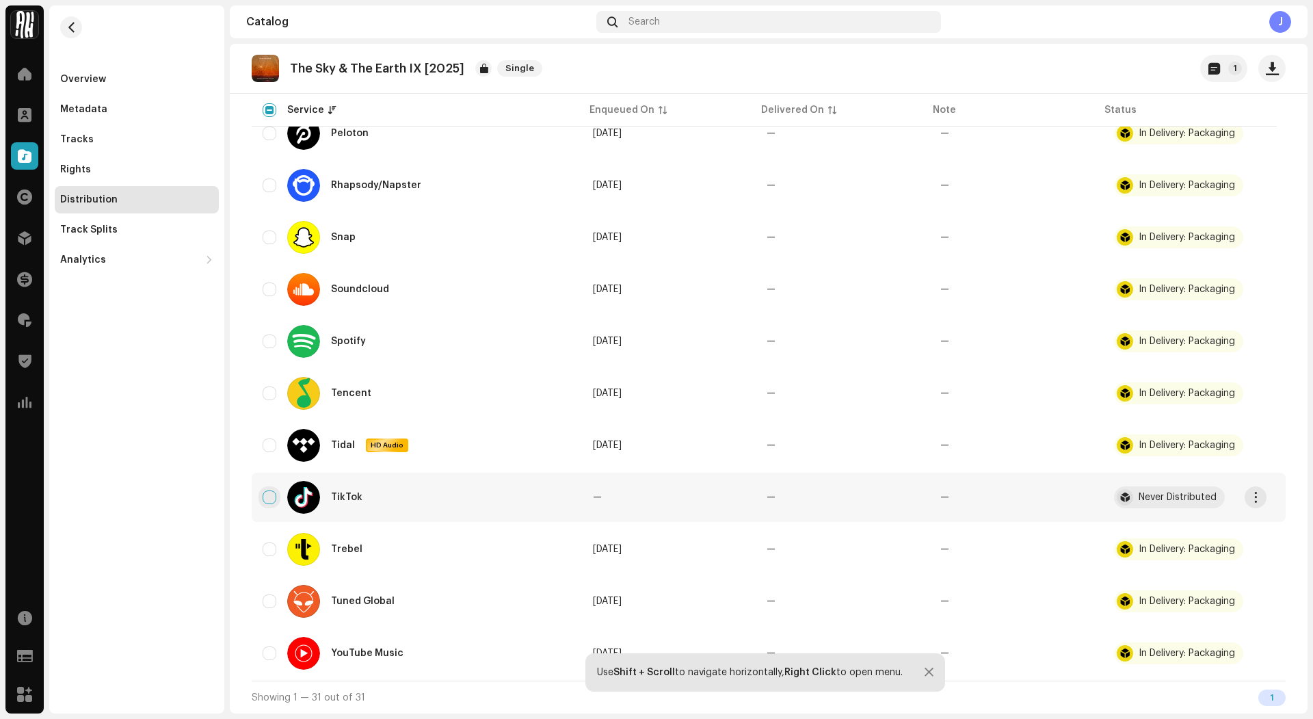
click at [265, 500] on input "Row Unselected" at bounding box center [270, 497] width 14 height 14
checkbox input "true"
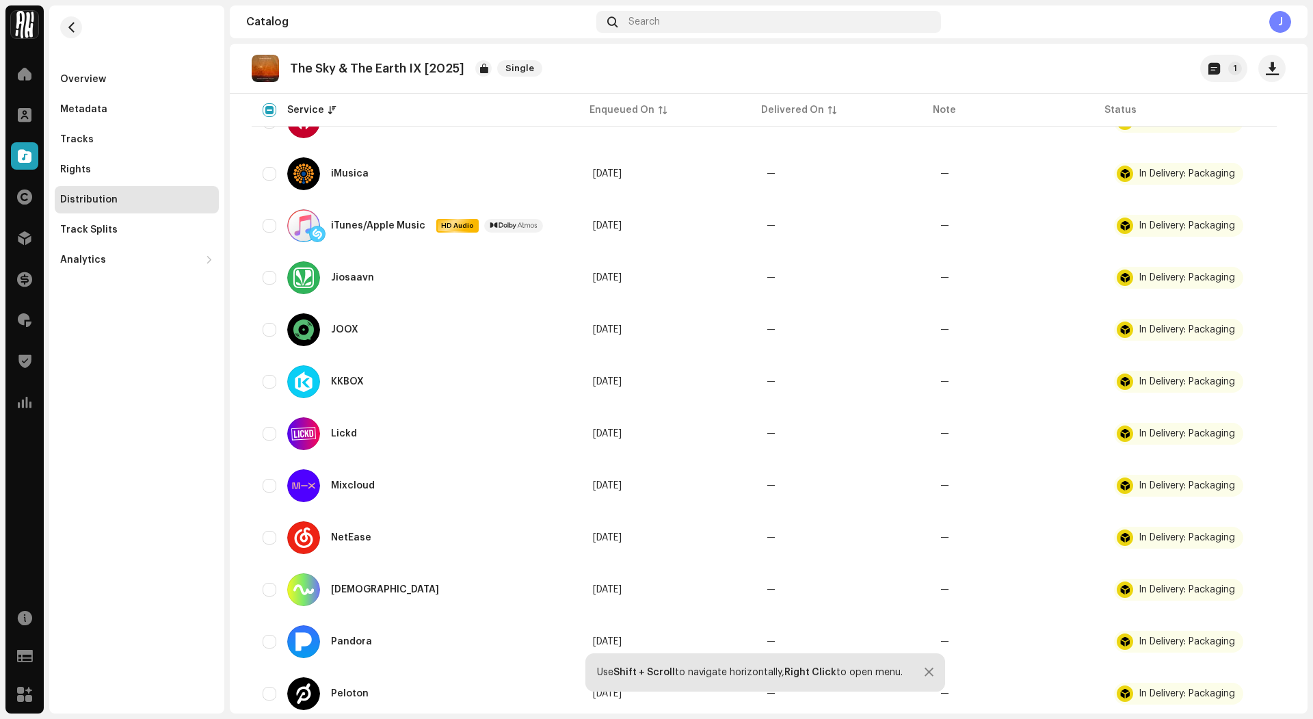
scroll to position [0, 0]
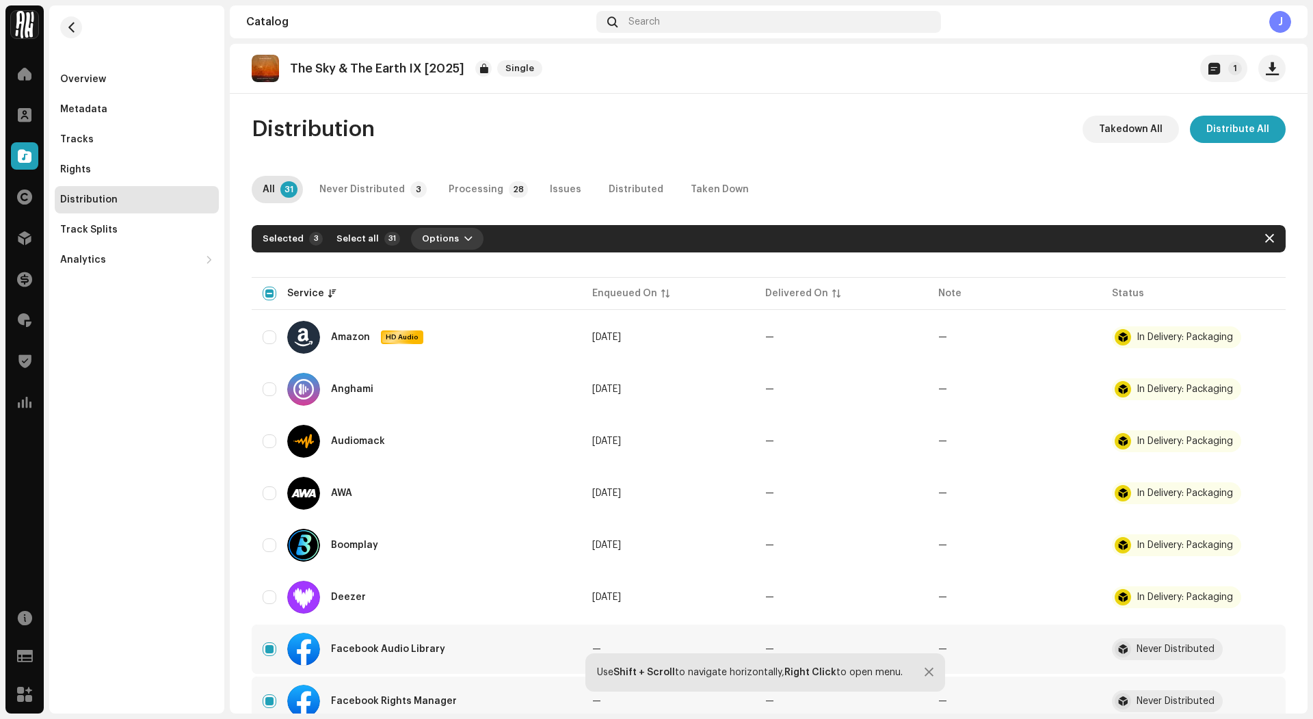
click at [427, 245] on span "Options" at bounding box center [440, 238] width 37 height 27
click at [429, 275] on div "Distribute" at bounding box center [479, 269] width 138 height 27
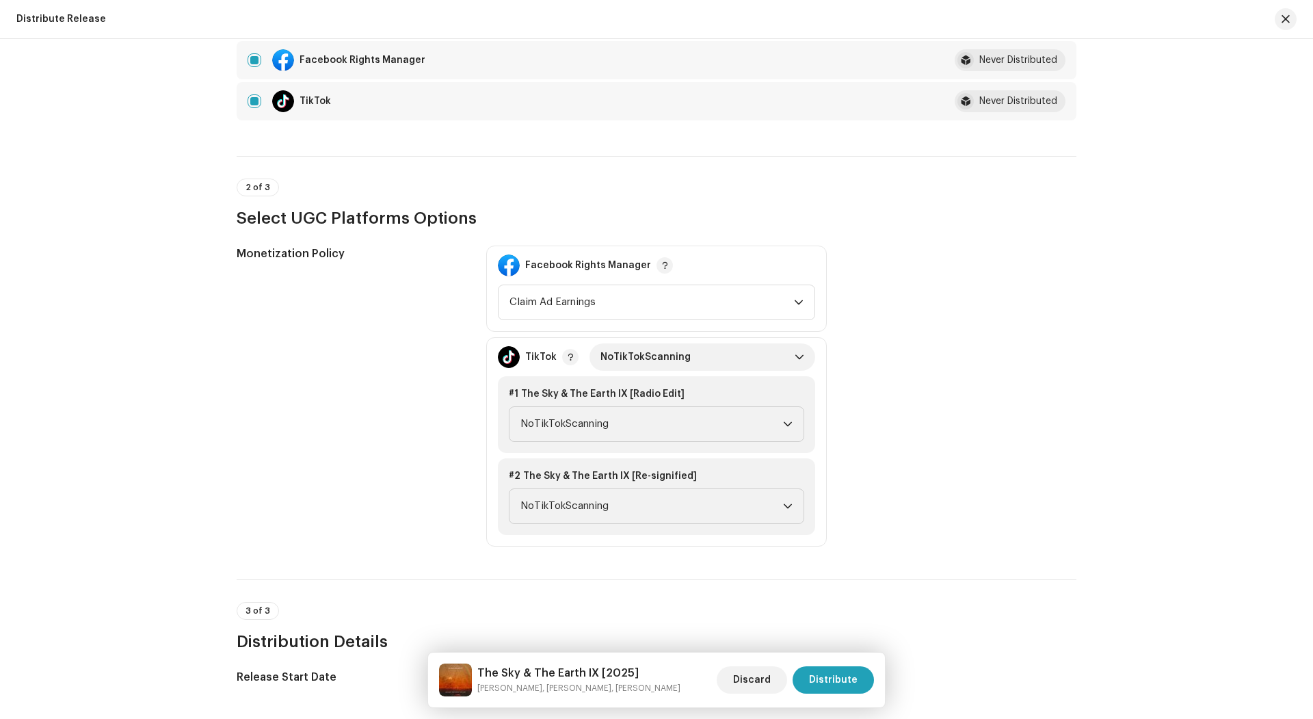
scroll to position [436, 0]
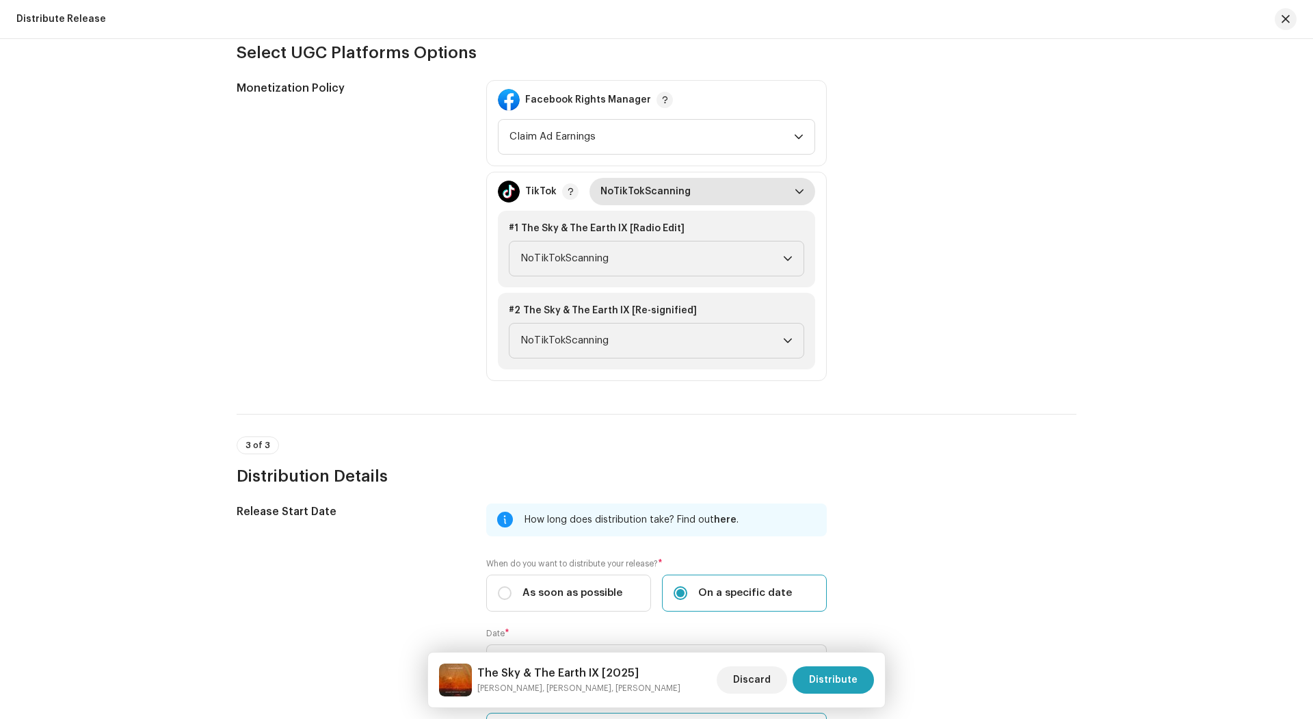
click at [650, 193] on span "NoTikTokScanning" at bounding box center [697, 191] width 194 height 27
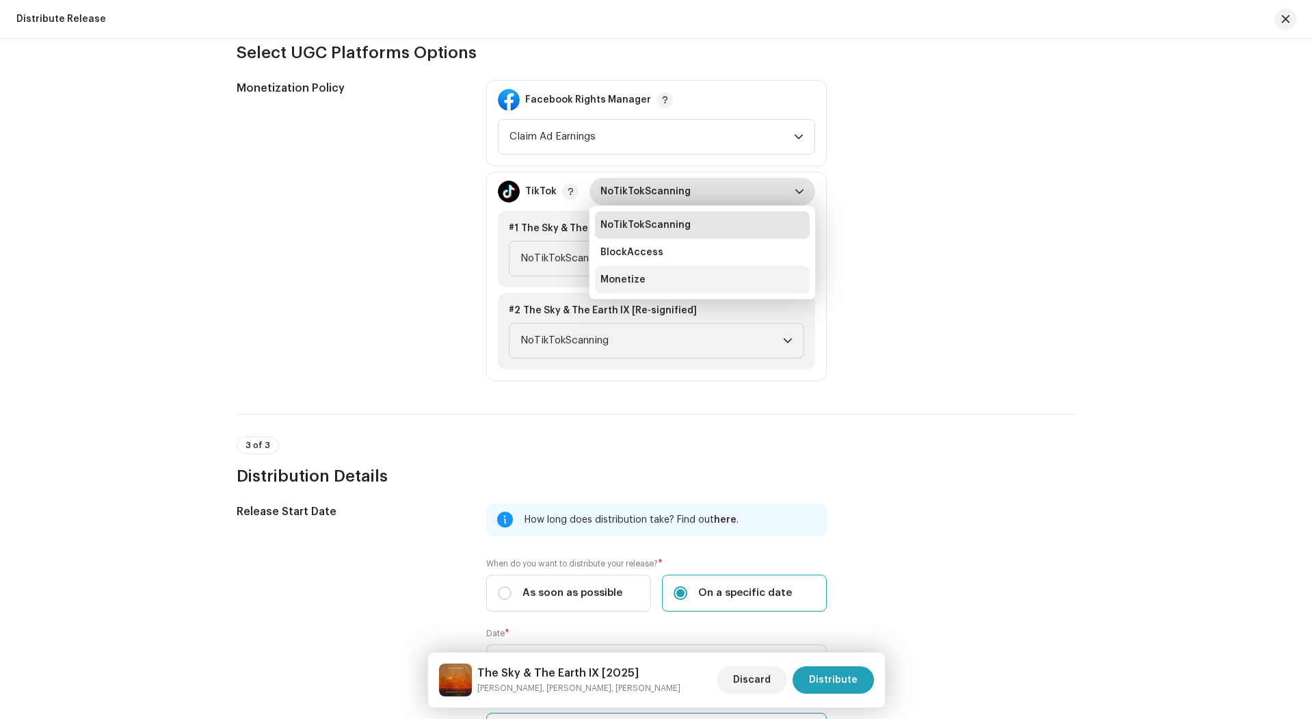
click at [637, 278] on span "Monetize" at bounding box center [622, 280] width 45 height 14
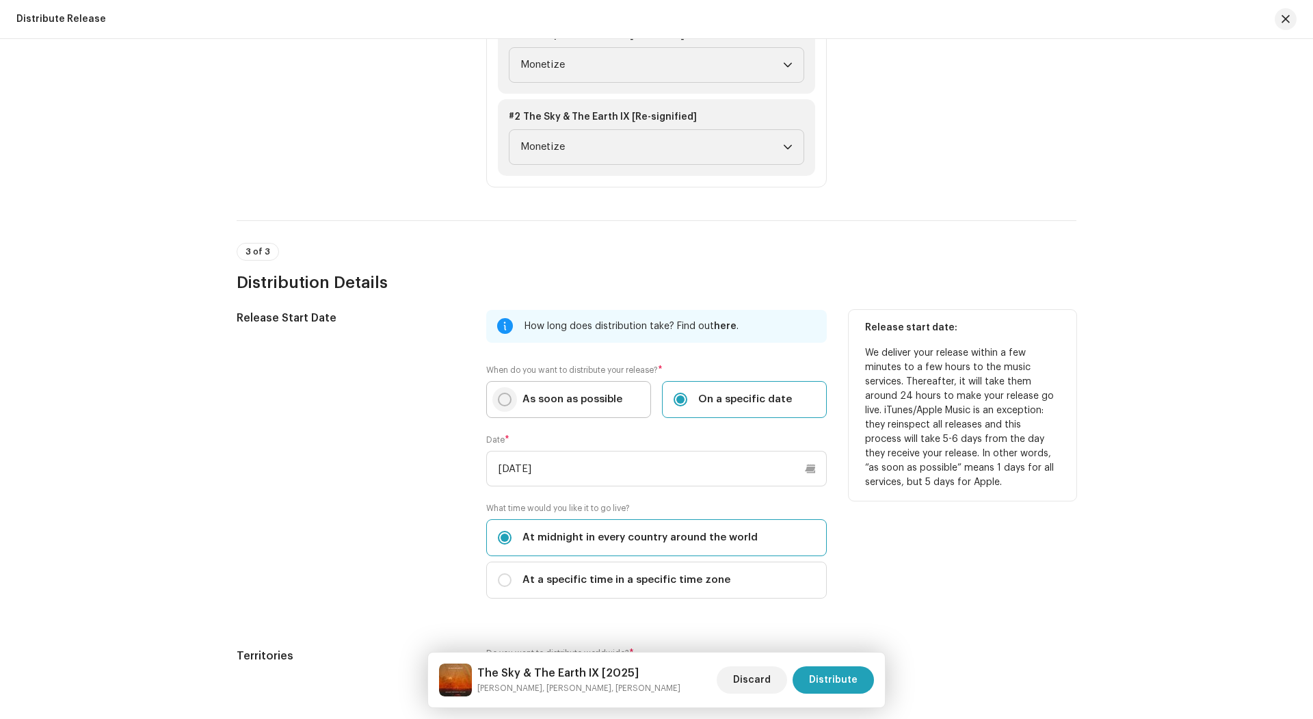
click at [502, 398] on input "As soon as possible" at bounding box center [505, 400] width 14 height 14
radio input "true"
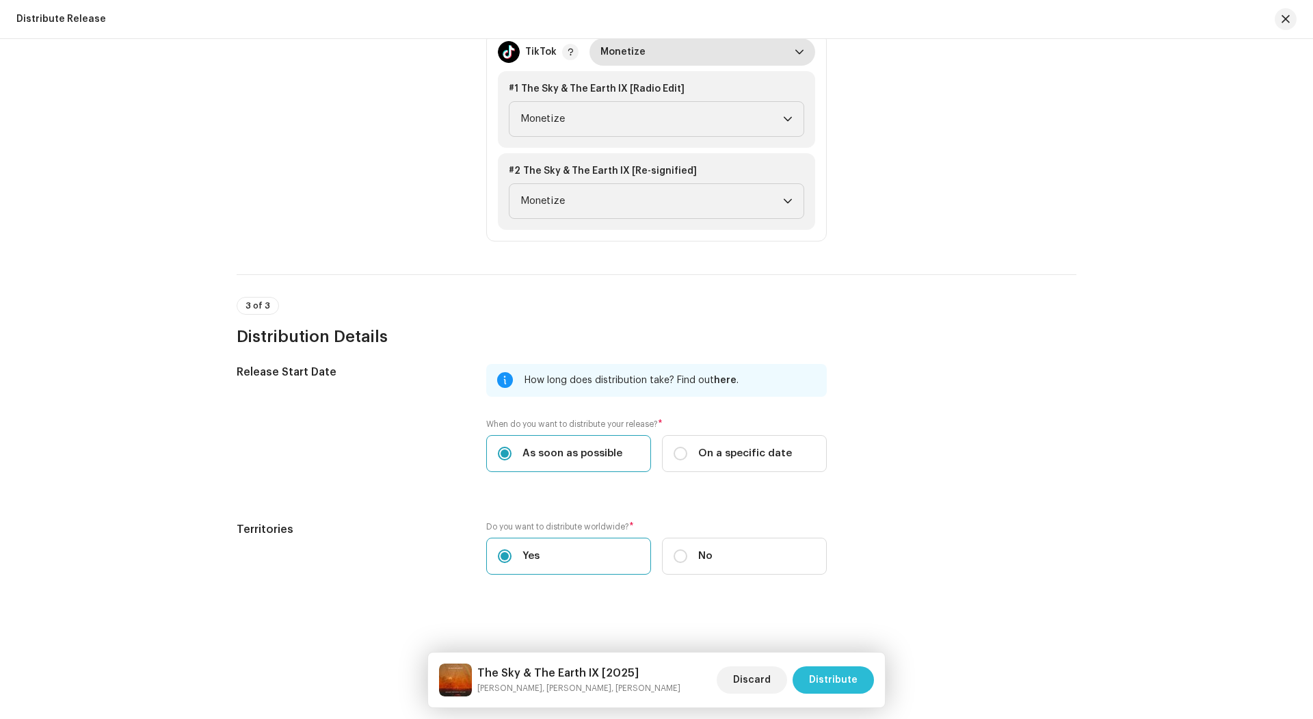
click at [826, 675] on span "Distribute" at bounding box center [833, 679] width 49 height 27
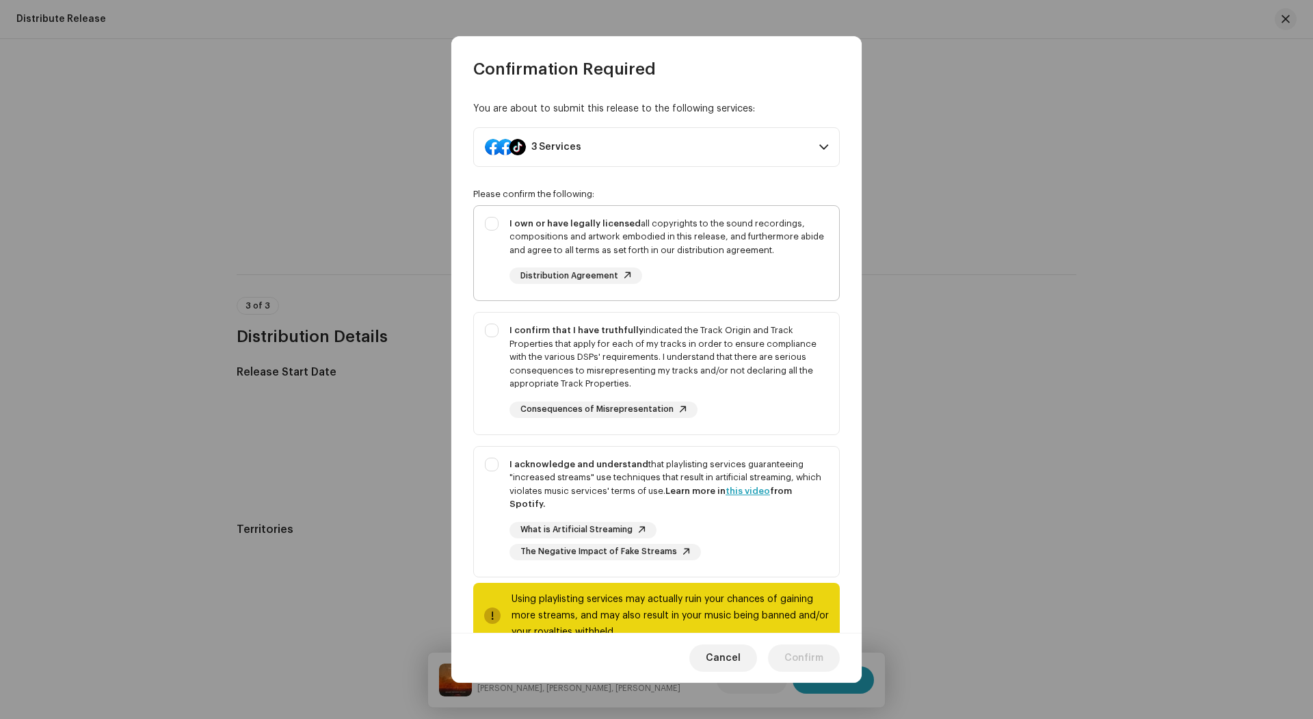
click at [675, 238] on div "I own or have legally licensed all copyrights to the sound recordings, composit…" at bounding box center [668, 237] width 319 height 40
checkbox input "true"
click at [675, 344] on div "I confirm that I have truthfully indicated the Track Origin and Track Propertie…" at bounding box center [668, 356] width 319 height 67
checkbox input "true"
click at [644, 455] on div "I acknowledge and understand that playlisting services guaranteeing "increased …" at bounding box center [656, 509] width 365 height 124
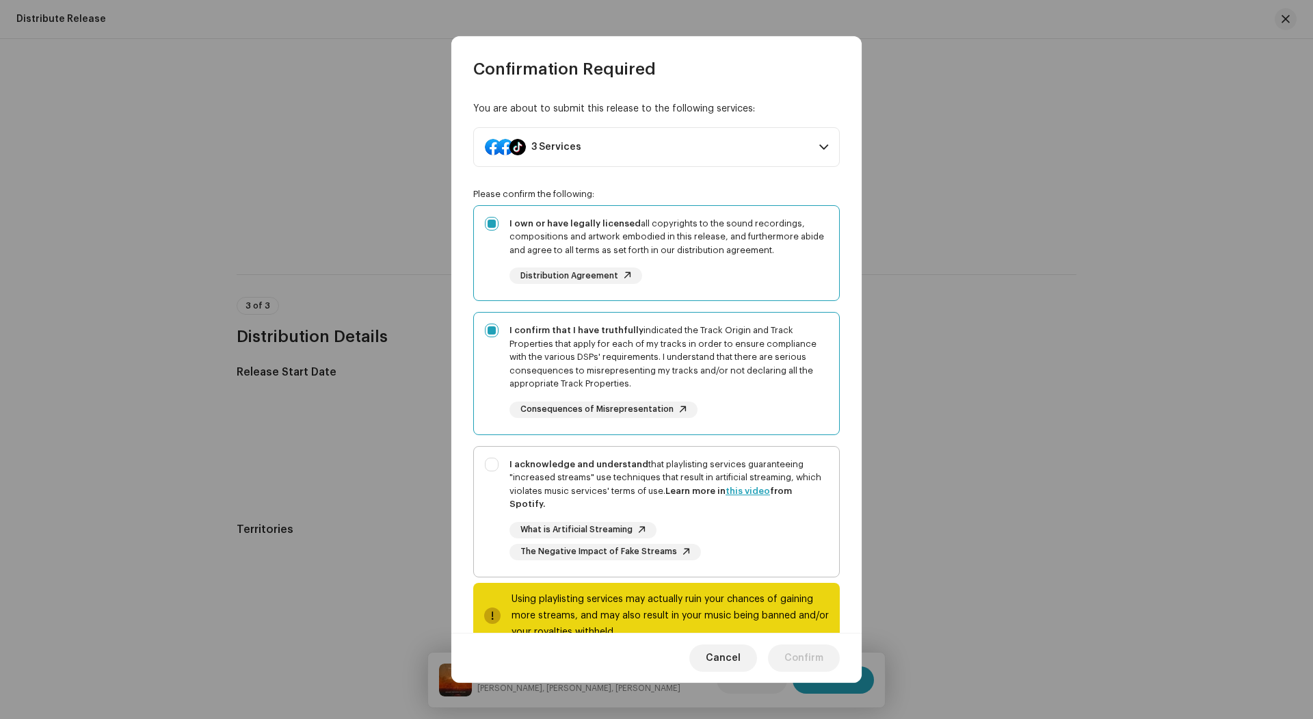
checkbox input "true"
click at [825, 658] on button "Confirm" at bounding box center [804, 657] width 72 height 27
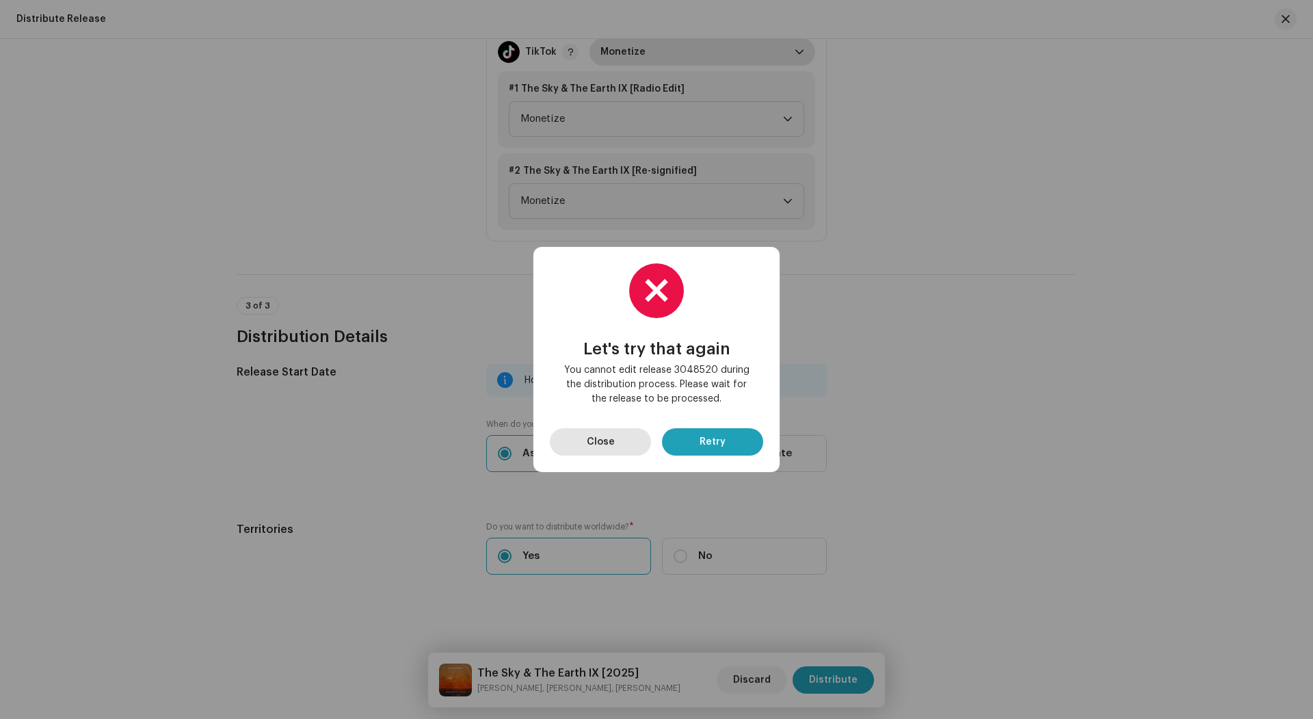
click at [635, 444] on button "Close" at bounding box center [600, 441] width 101 height 27
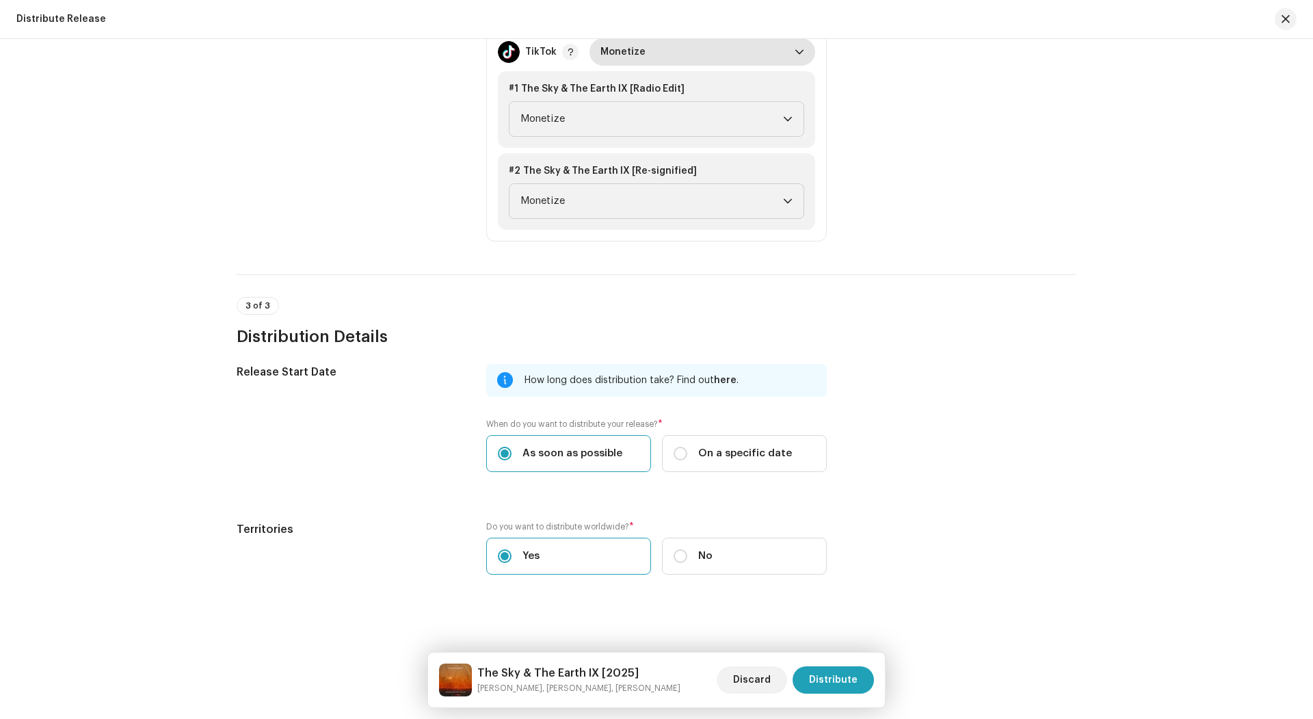
scroll to position [0, 0]
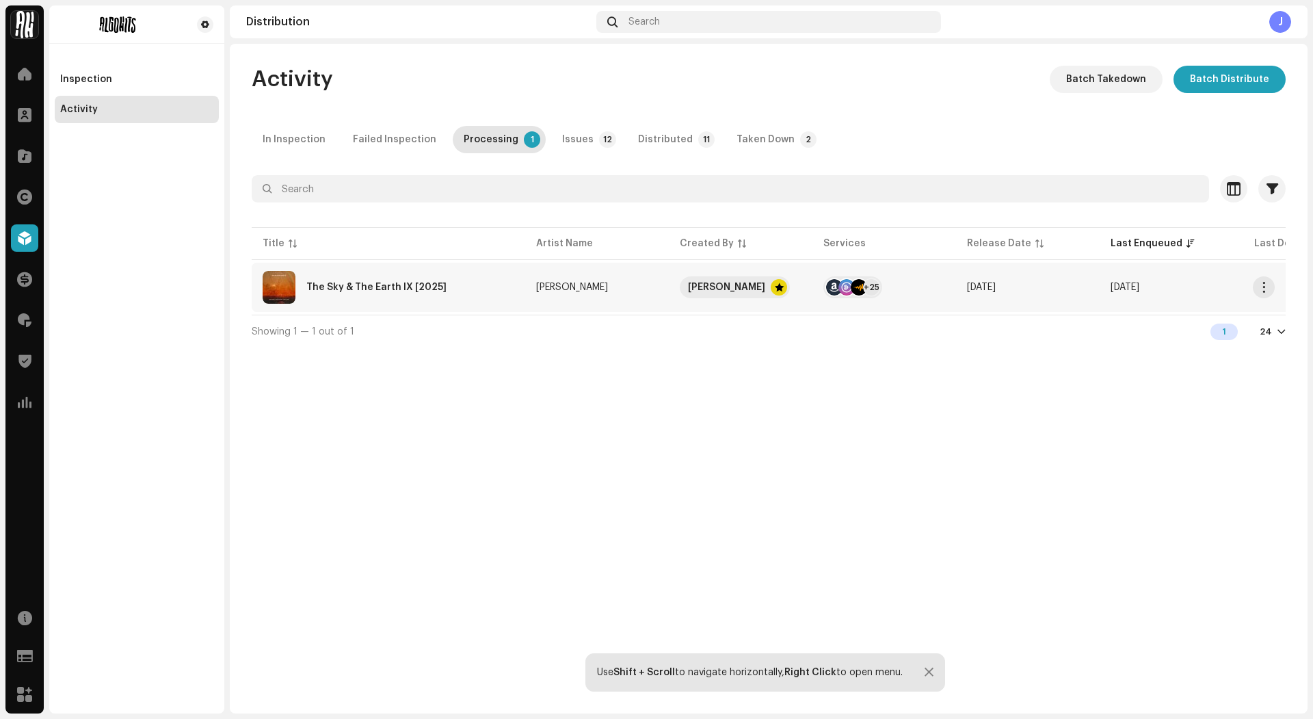
scroll to position [0, 245]
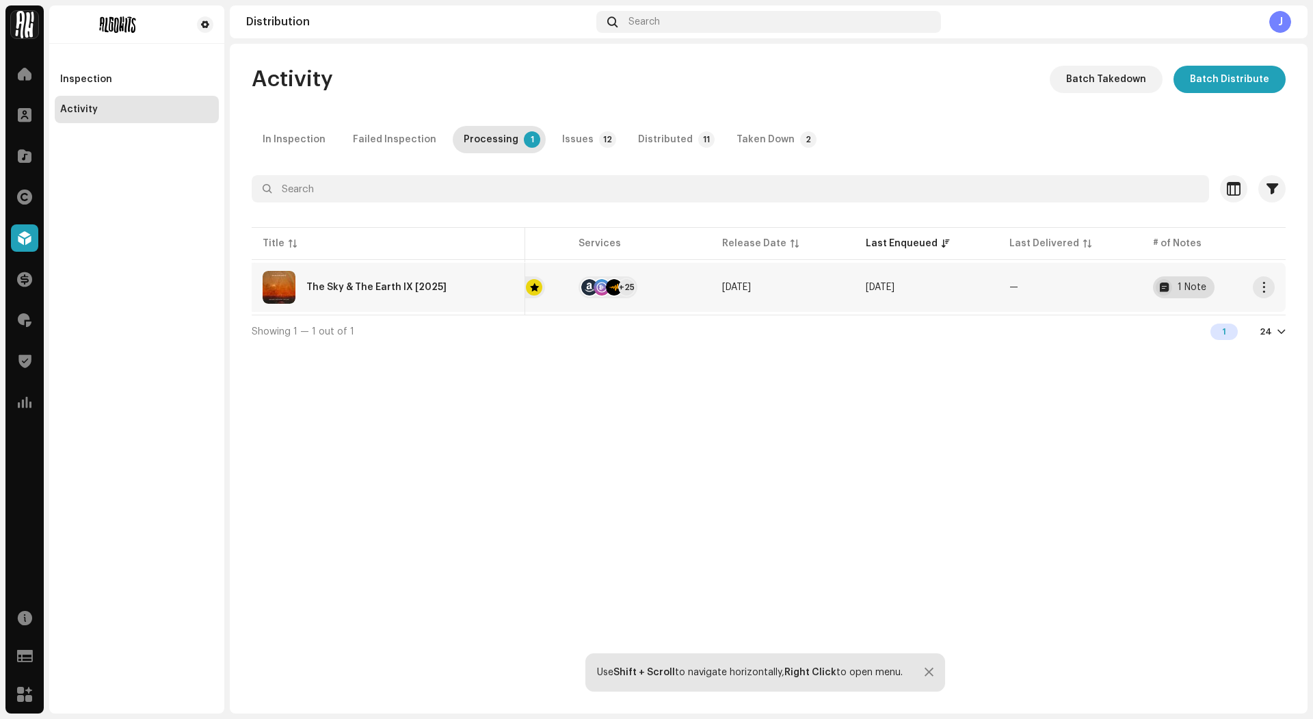
click at [1200, 294] on div "1 Note" at bounding box center [1184, 287] width 62 height 22
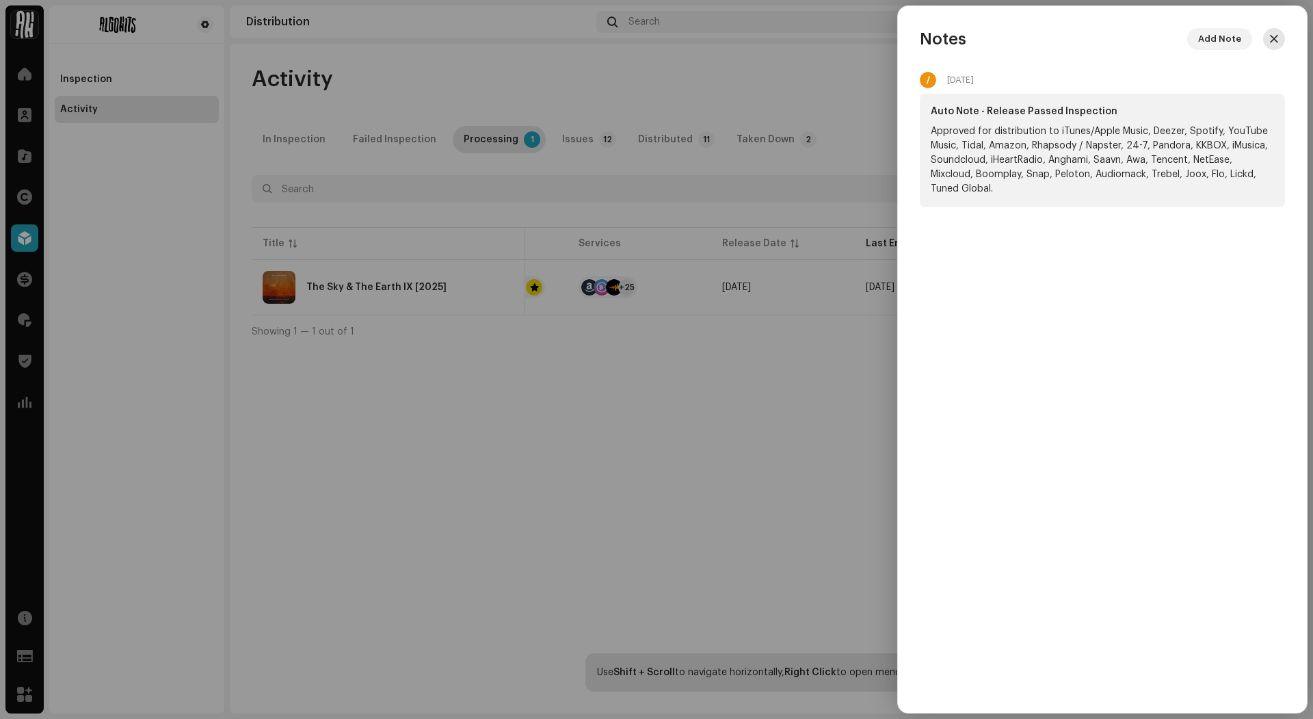
click at [1273, 31] on button "button" at bounding box center [1274, 39] width 22 height 22
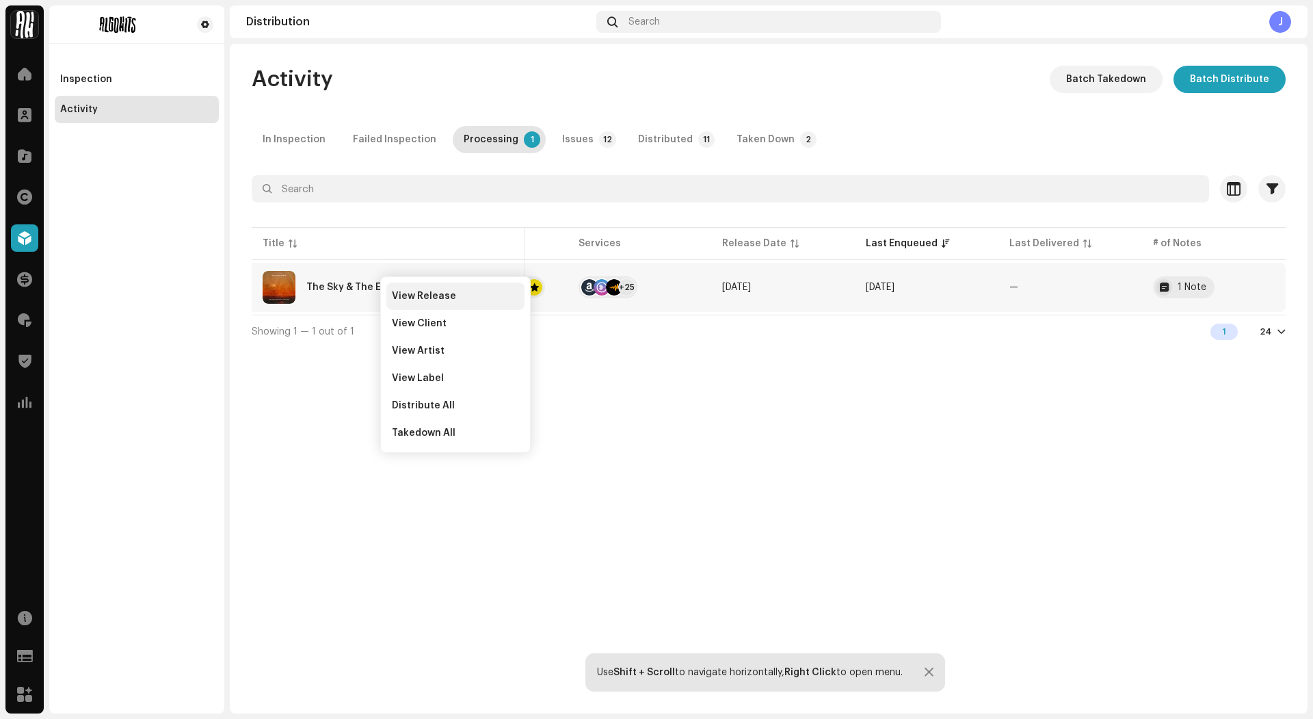
click at [413, 299] on span "View Release" at bounding box center [424, 296] width 64 height 11
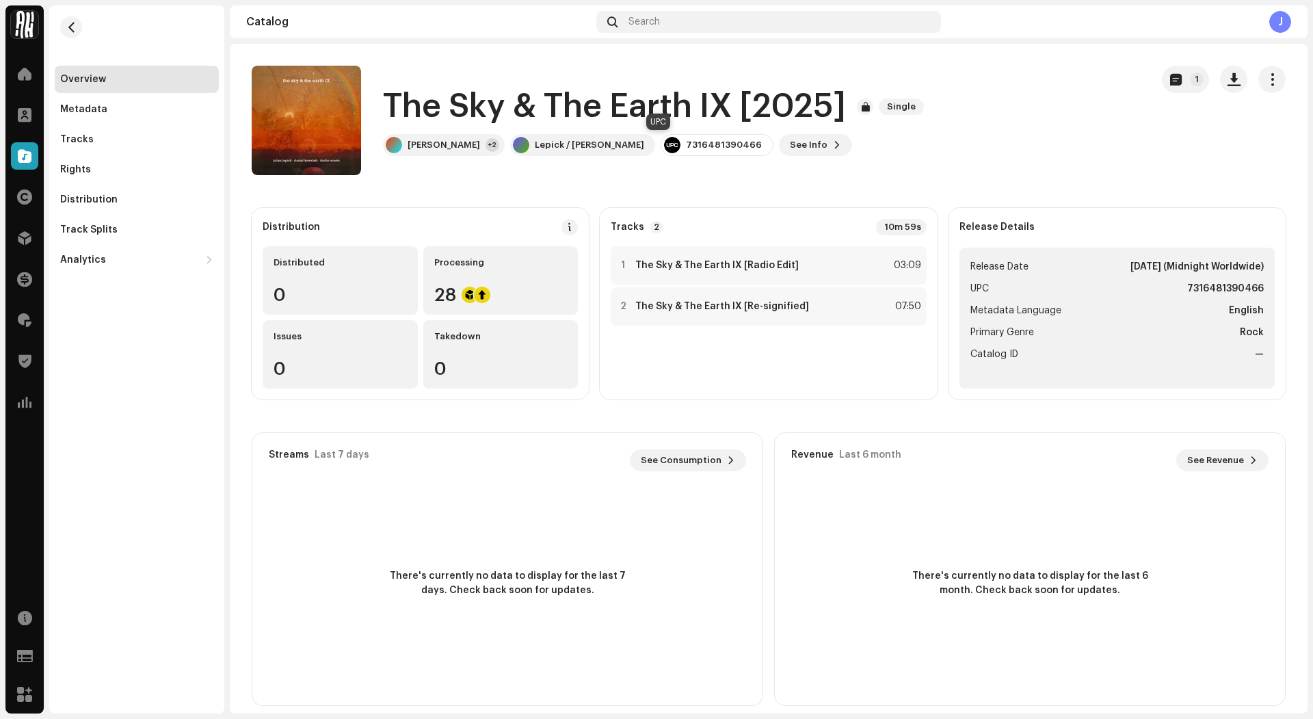
click at [686, 146] on div "7316481390466" at bounding box center [724, 145] width 76 height 11
copy div "7316481390466"
